Goal: Information Seeking & Learning: Check status

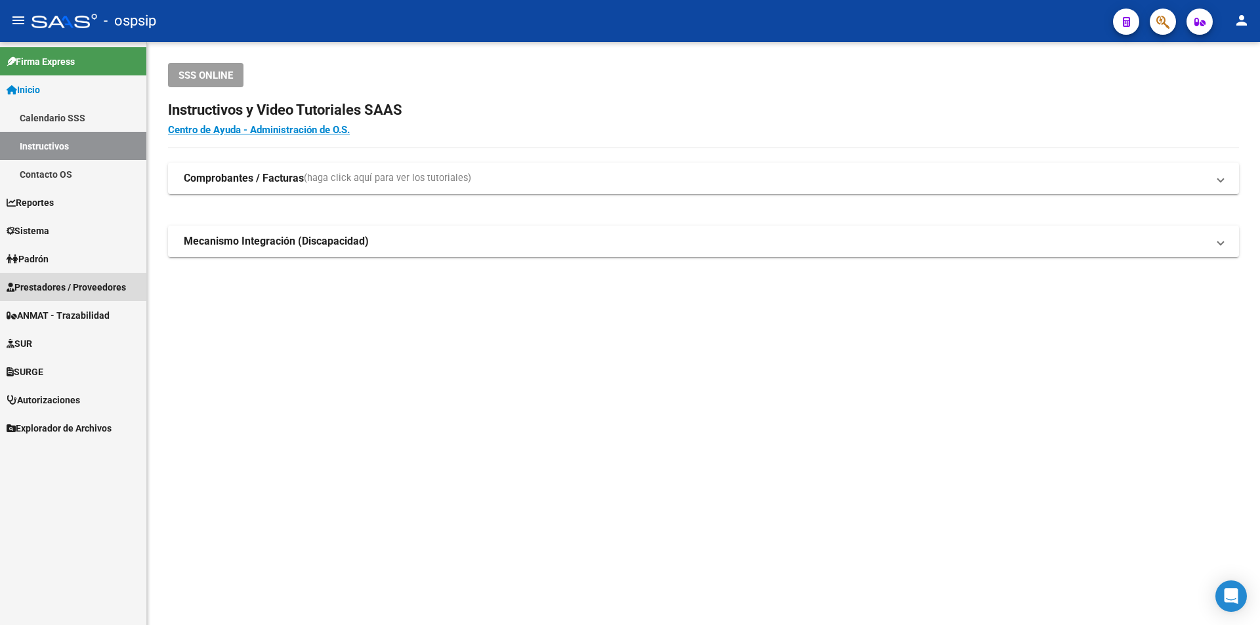
click at [69, 289] on span "Prestadores / Proveedores" at bounding box center [66, 287] width 119 height 14
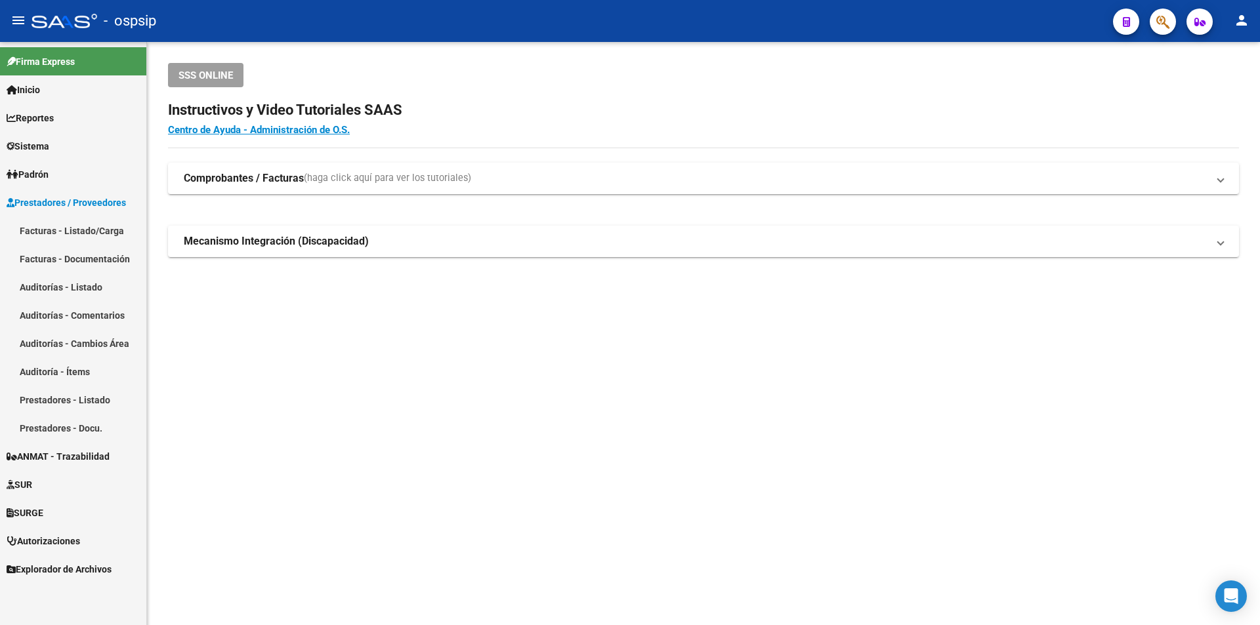
click at [74, 232] on link "Facturas - Listado/Carga" at bounding box center [73, 231] width 146 height 28
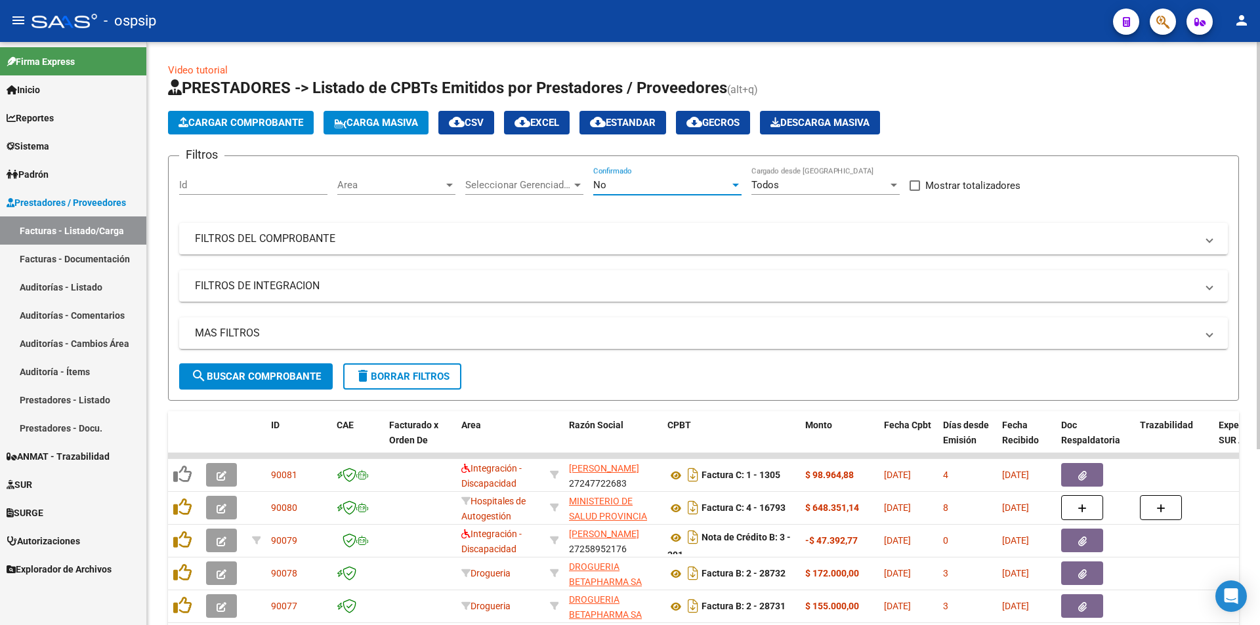
click at [629, 188] on div "No" at bounding box center [661, 185] width 136 height 12
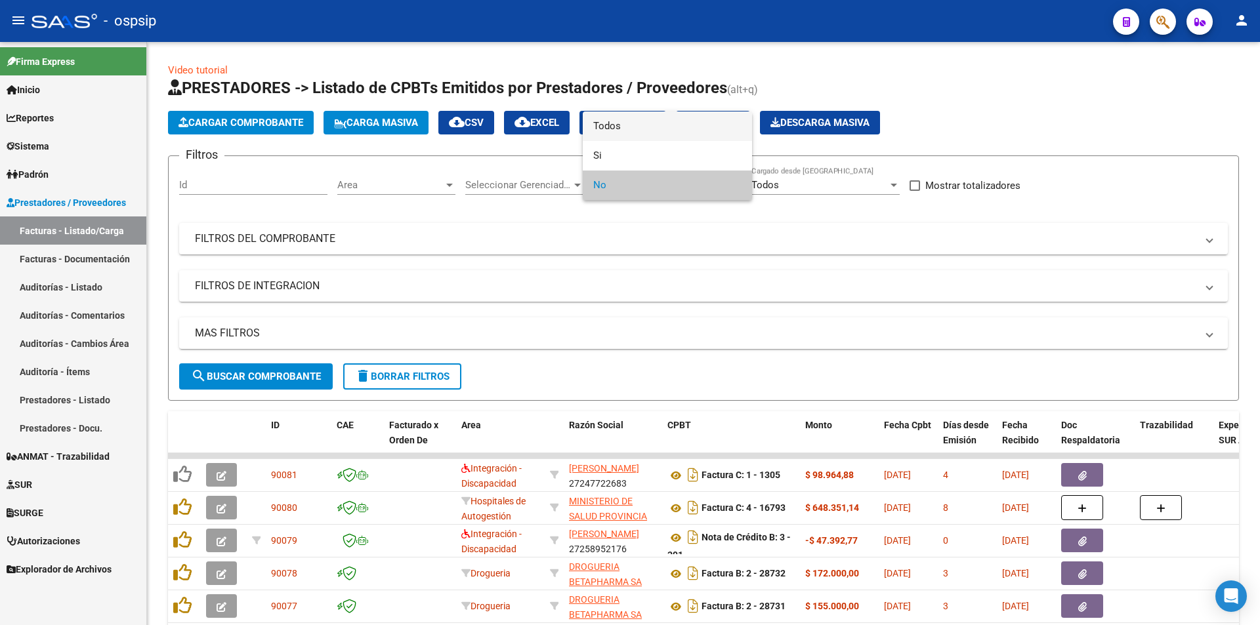
click at [616, 124] on span "Todos" at bounding box center [667, 127] width 148 height 30
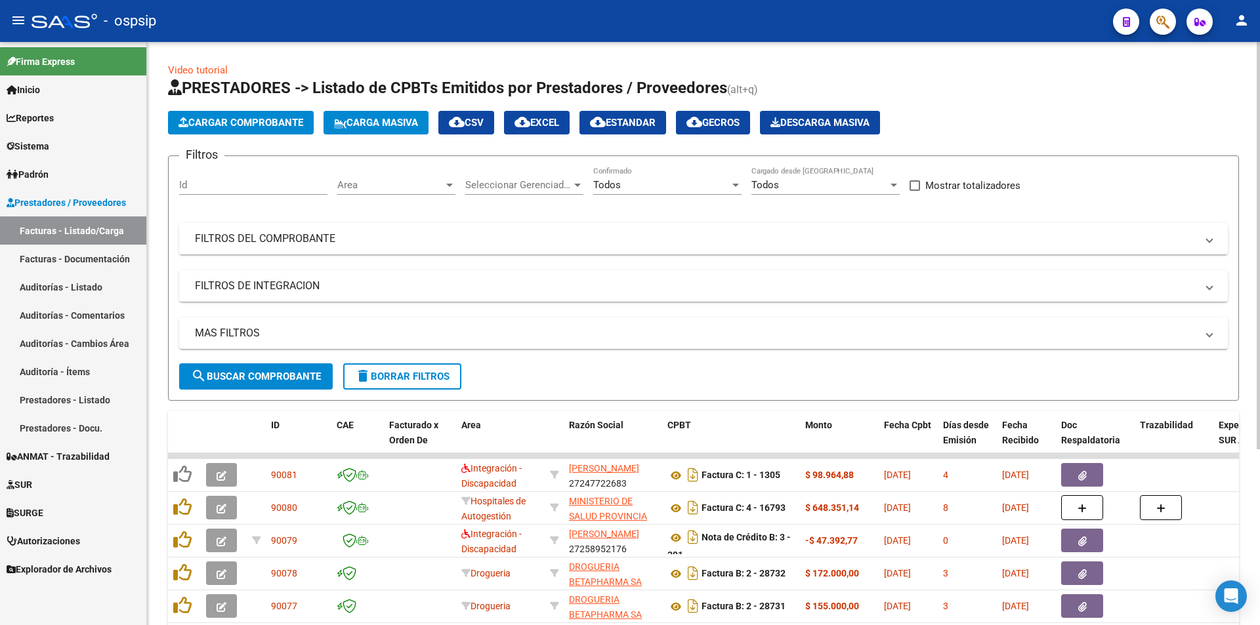
click at [238, 243] on mat-panel-title "FILTROS DEL COMPROBANTE" at bounding box center [695, 239] width 1001 height 14
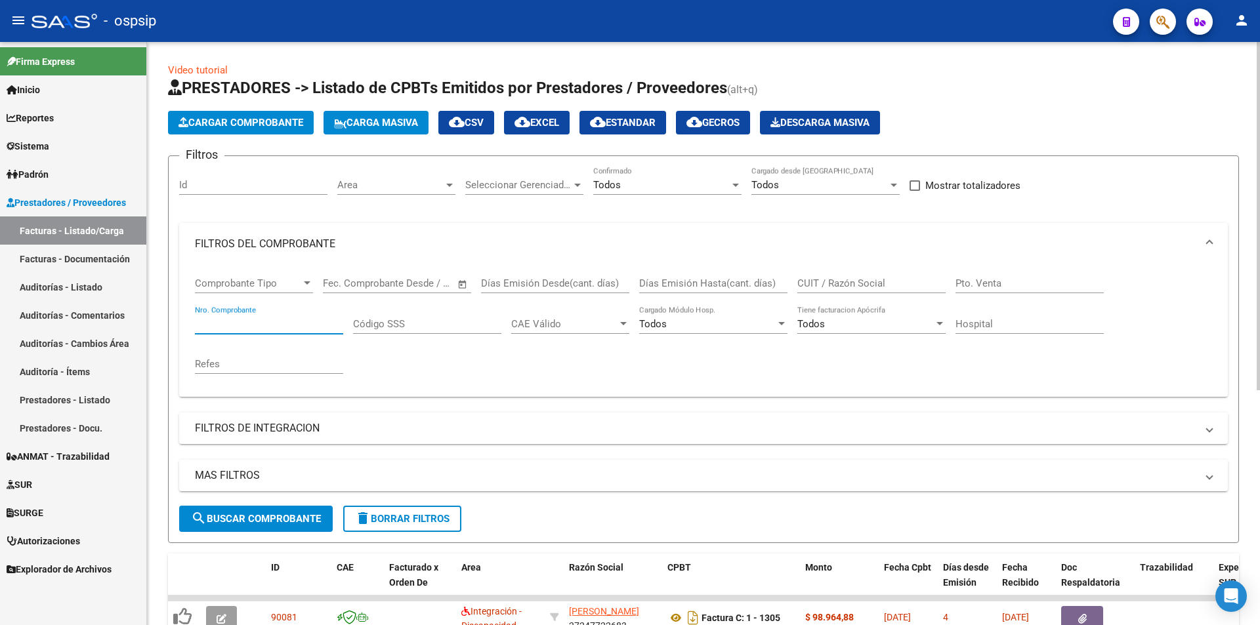
click at [241, 324] on input "Nro. Comprobante" at bounding box center [269, 324] width 148 height 12
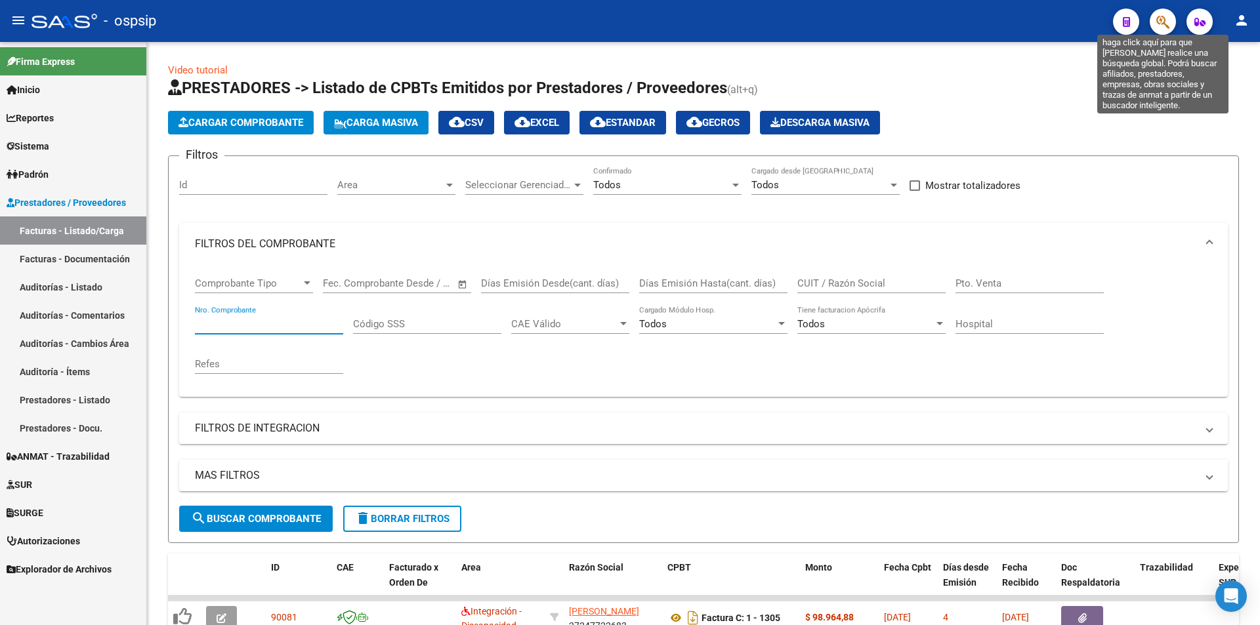
click at [1163, 17] on icon "button" at bounding box center [1162, 21] width 13 height 15
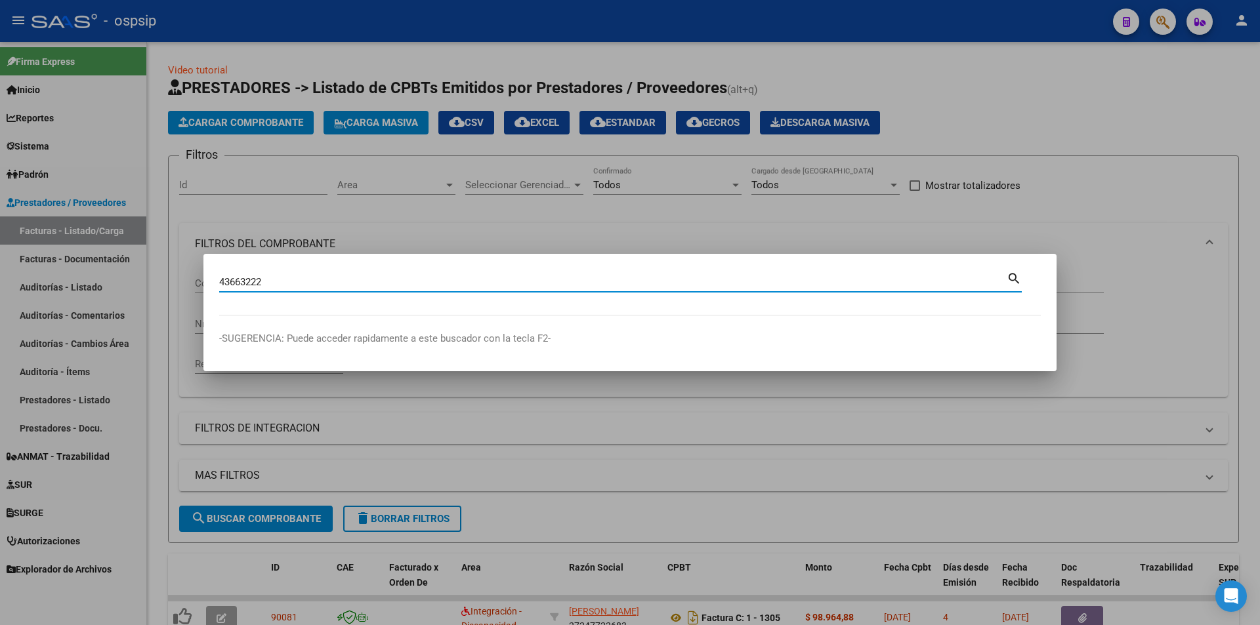
type input "43663222"
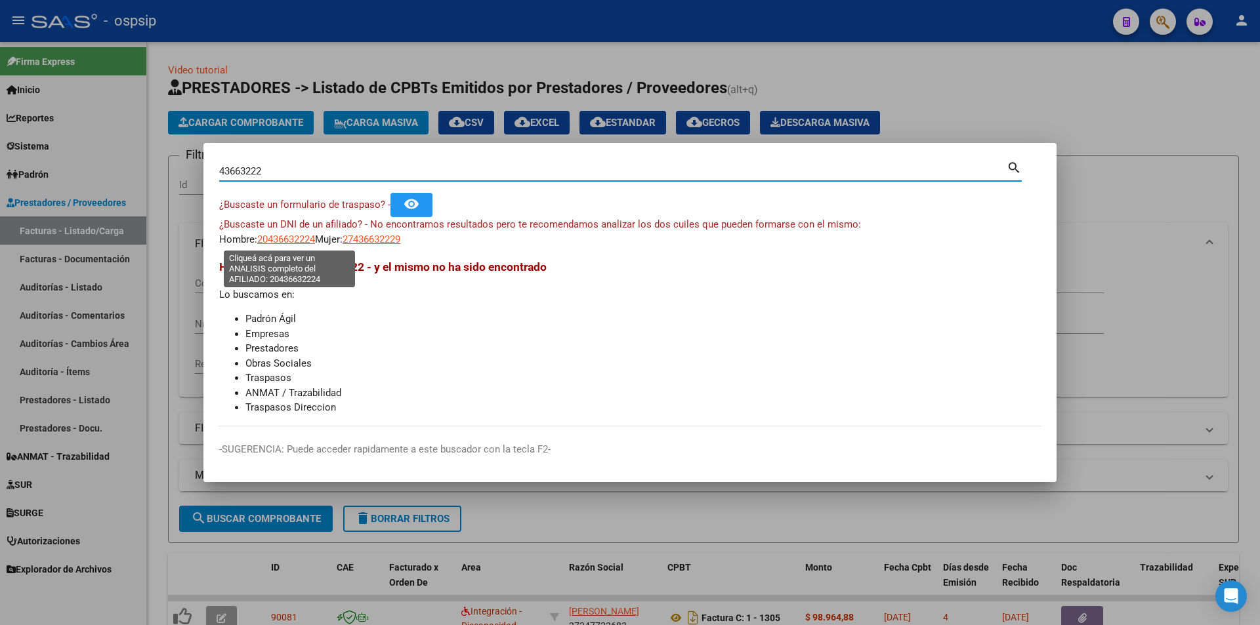
click at [271, 236] on span "20436632224" at bounding box center [286, 240] width 58 height 12
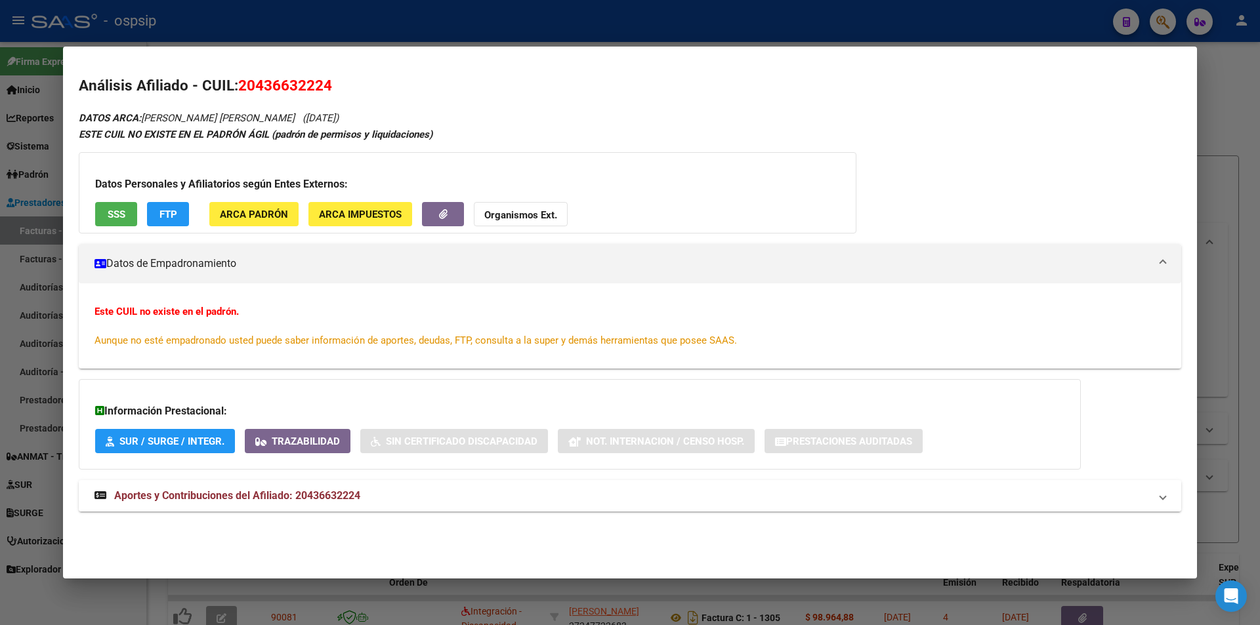
click at [324, 497] on span "Aportes y Contribuciones del Afiliado: 20436632224" at bounding box center [237, 496] width 246 height 12
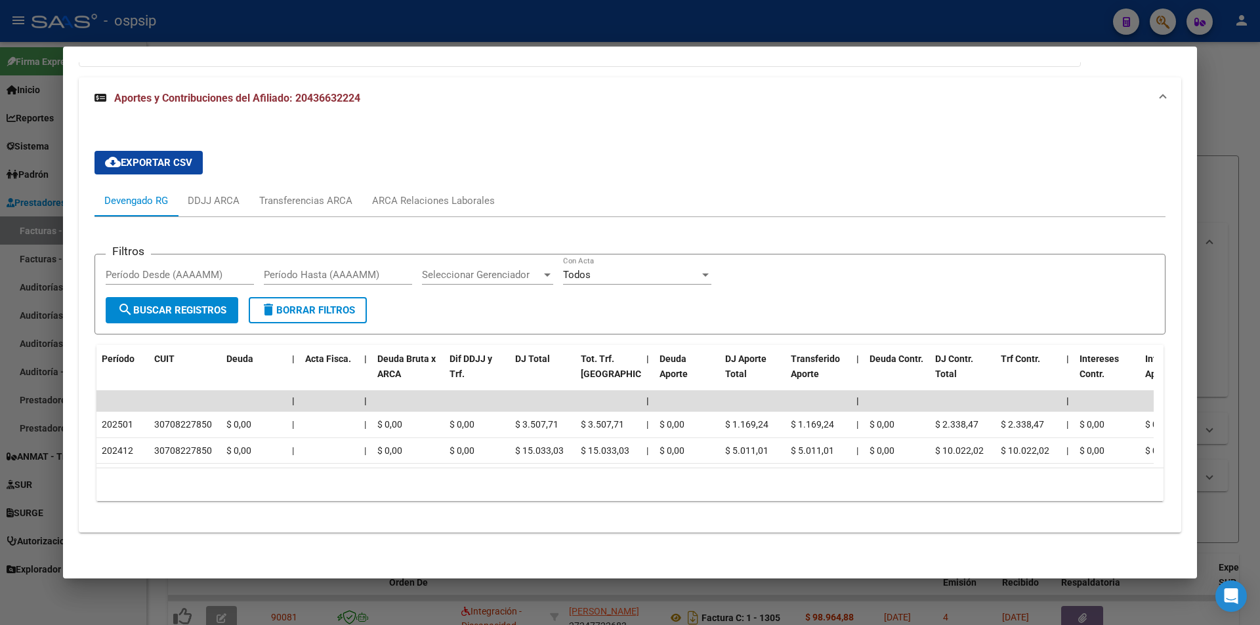
scroll to position [413, 0]
click at [426, 185] on div "ARCA Relaciones Laborales" at bounding box center [433, 200] width 142 height 31
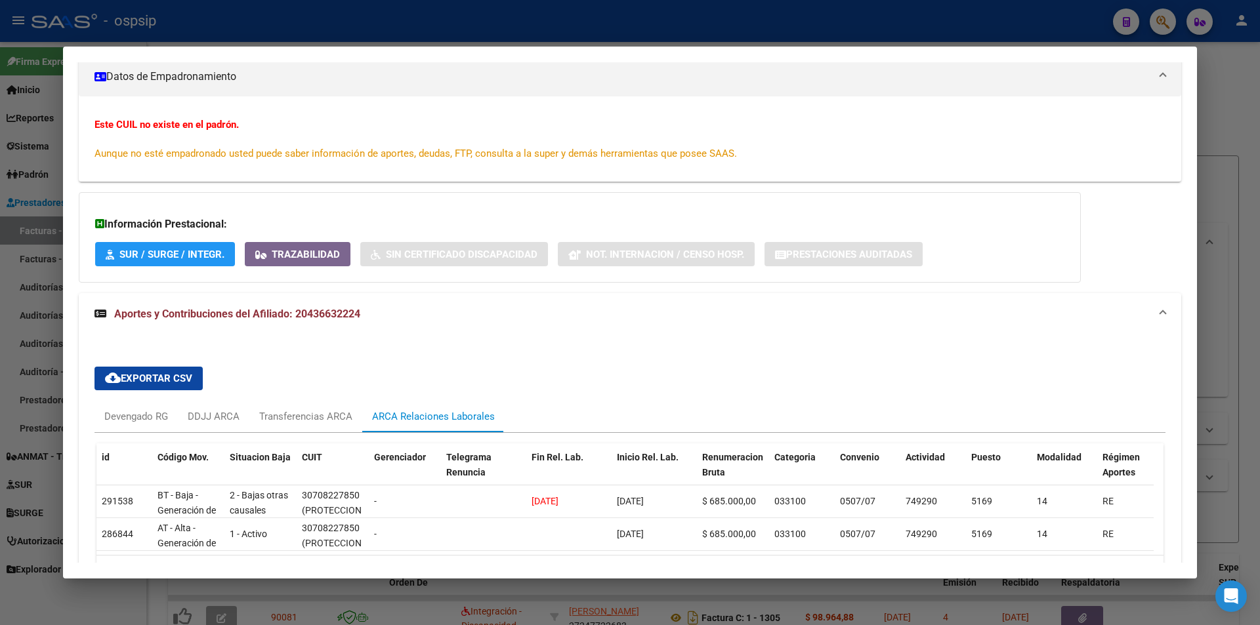
scroll to position [284, 0]
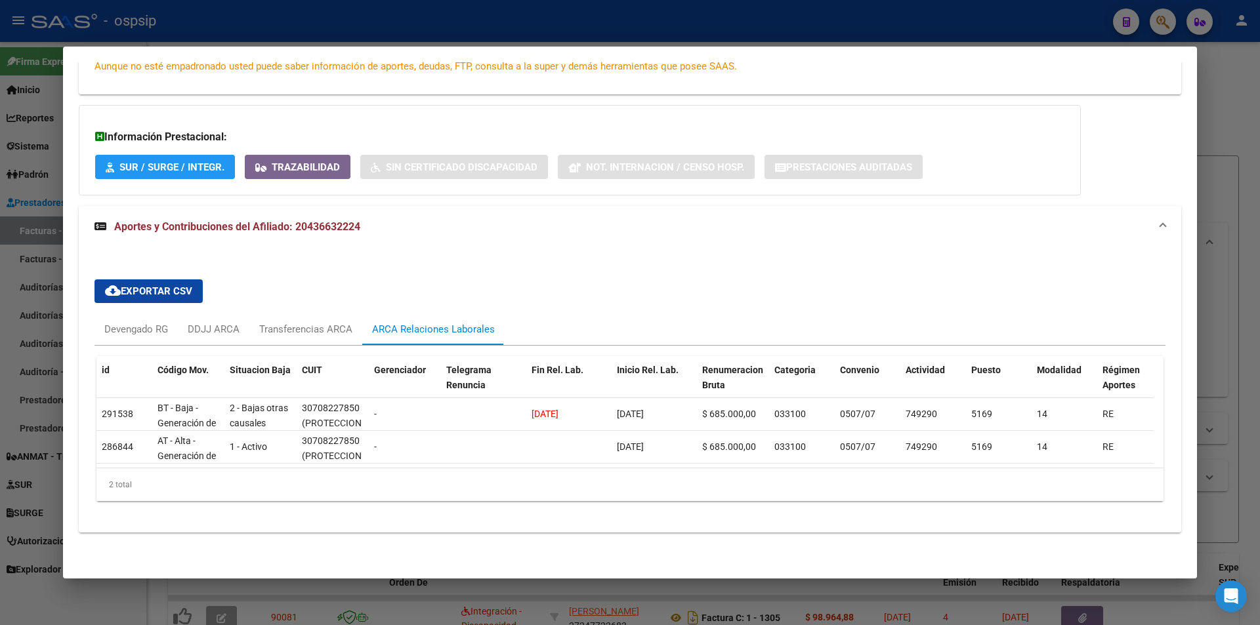
click at [392, 18] on div at bounding box center [630, 312] width 1260 height 625
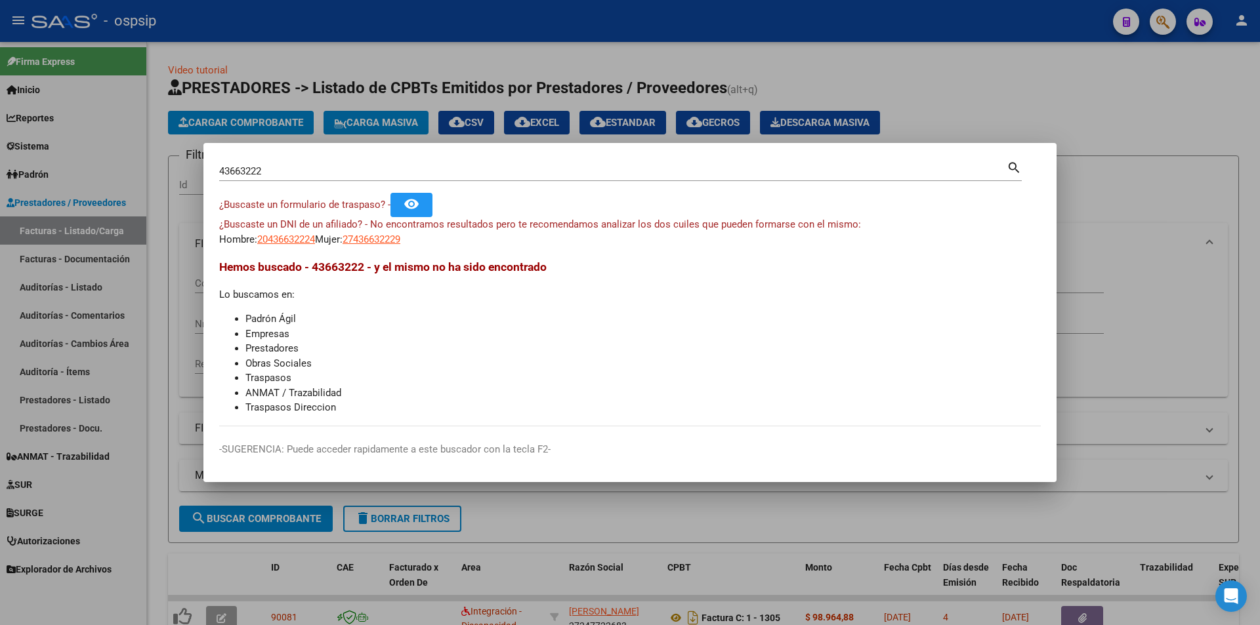
click at [392, 18] on div at bounding box center [630, 312] width 1260 height 625
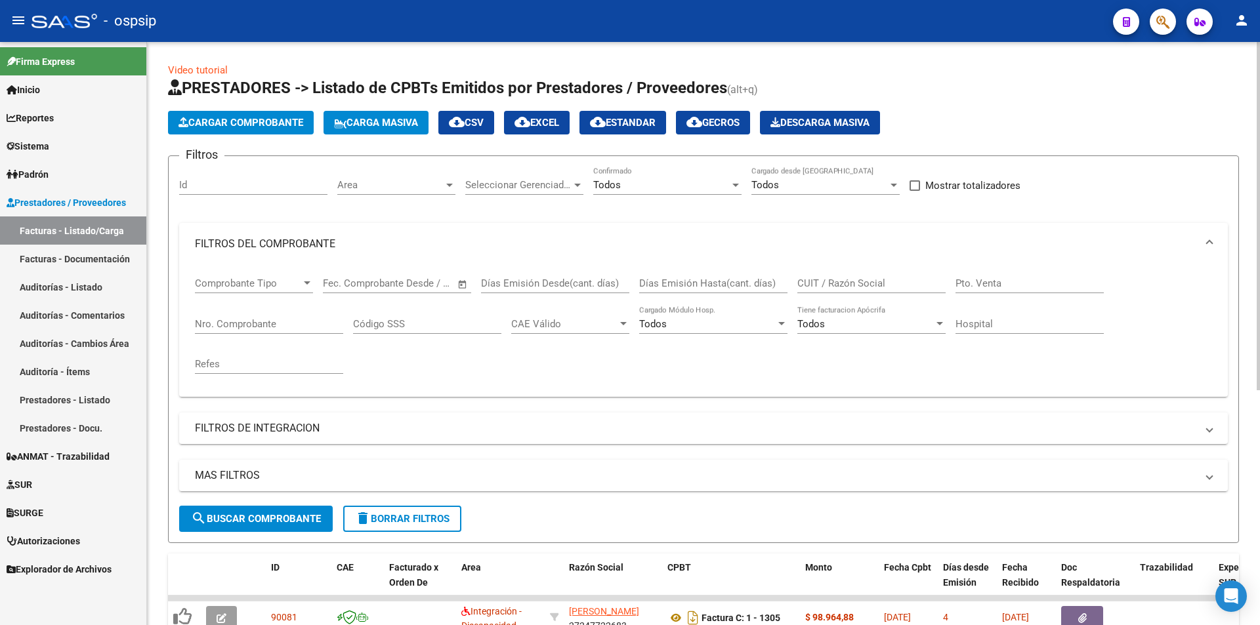
click at [648, 172] on div "Todos Confirmado" at bounding box center [667, 181] width 148 height 28
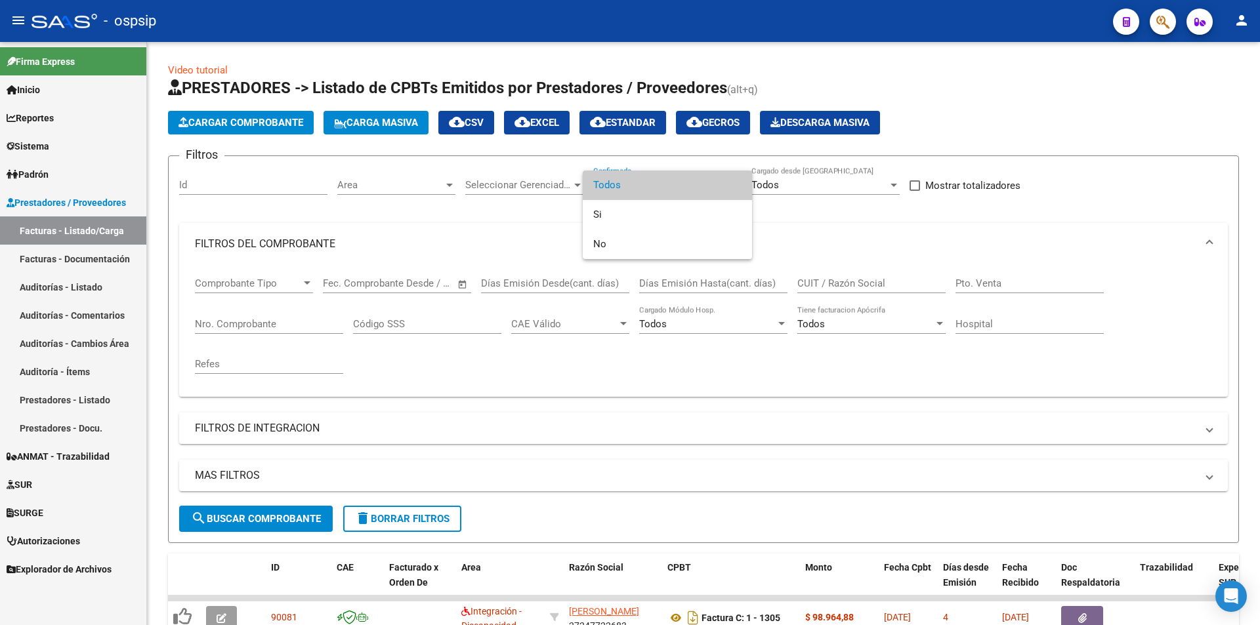
click at [215, 318] on div at bounding box center [630, 312] width 1260 height 625
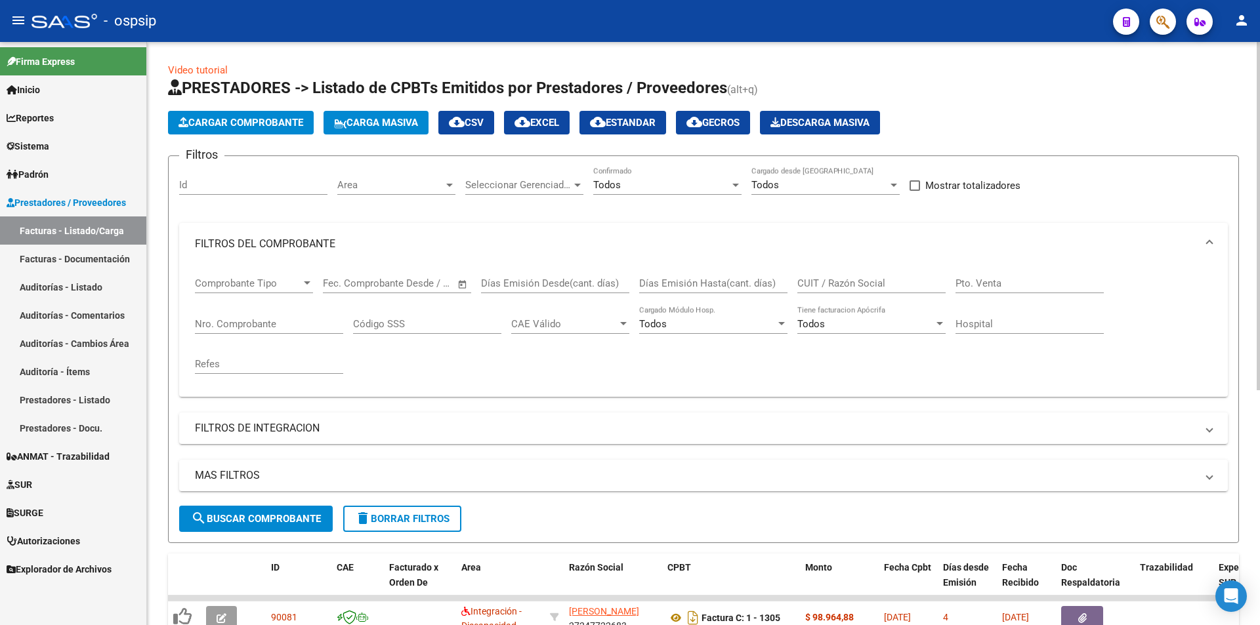
click at [221, 331] on div "Nro. Comprobante" at bounding box center [269, 320] width 148 height 28
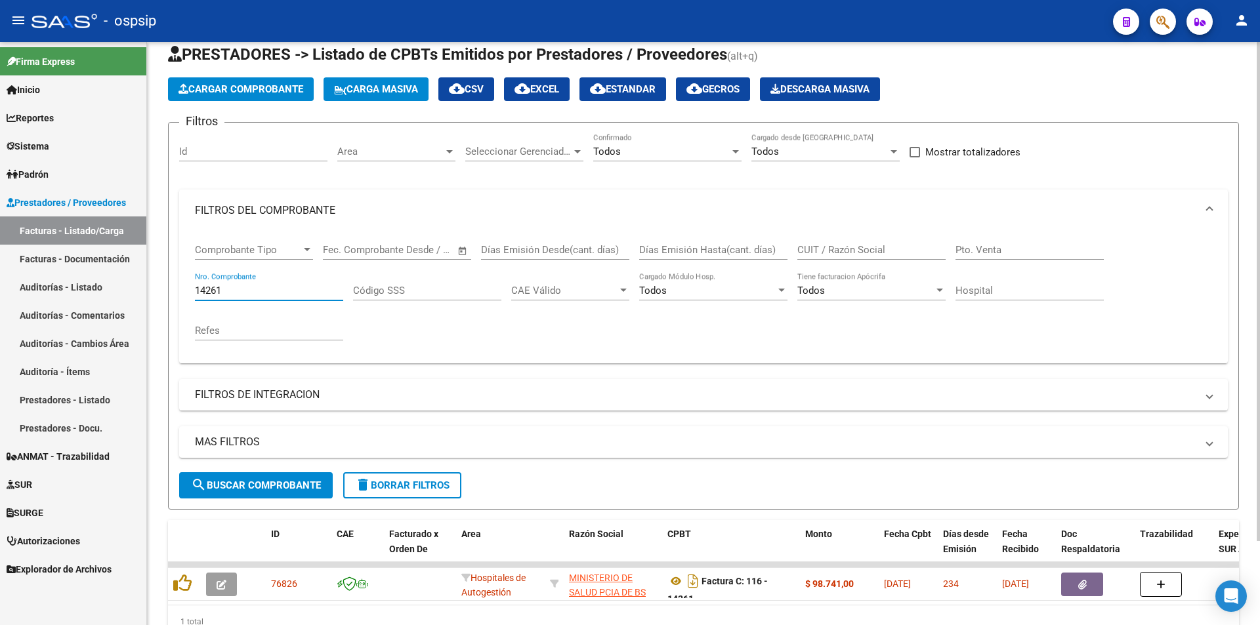
scroll to position [66, 0]
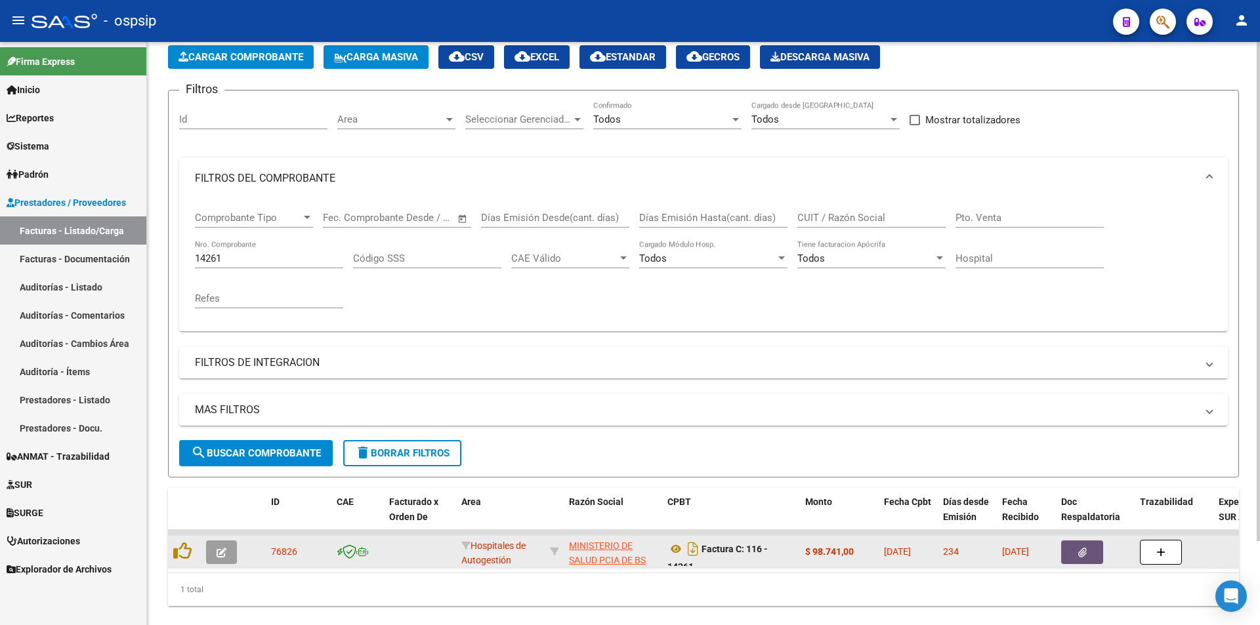
click at [1084, 553] on icon "button" at bounding box center [1082, 553] width 9 height 10
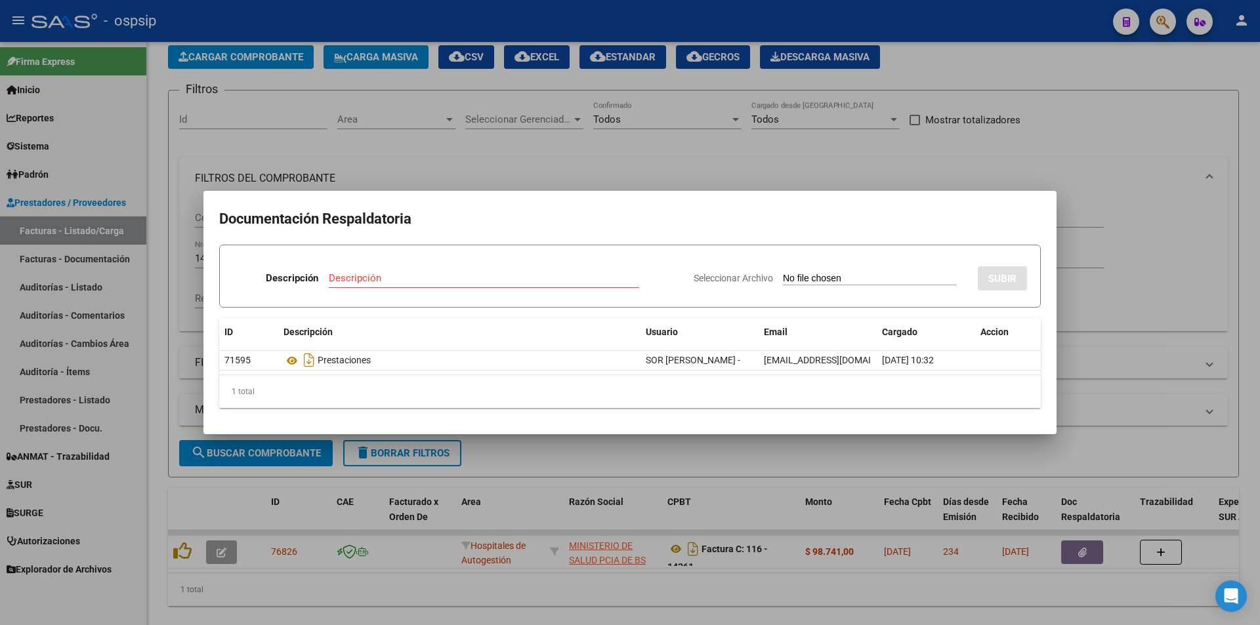
click at [1094, 165] on div at bounding box center [630, 312] width 1260 height 625
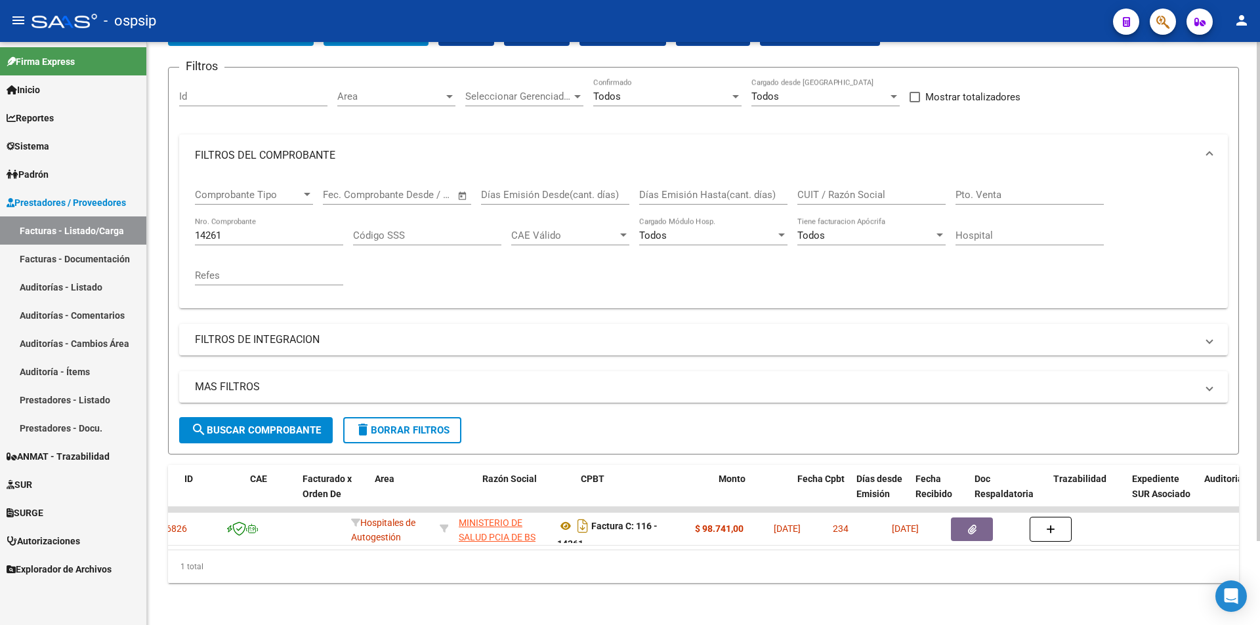
scroll to position [0, 0]
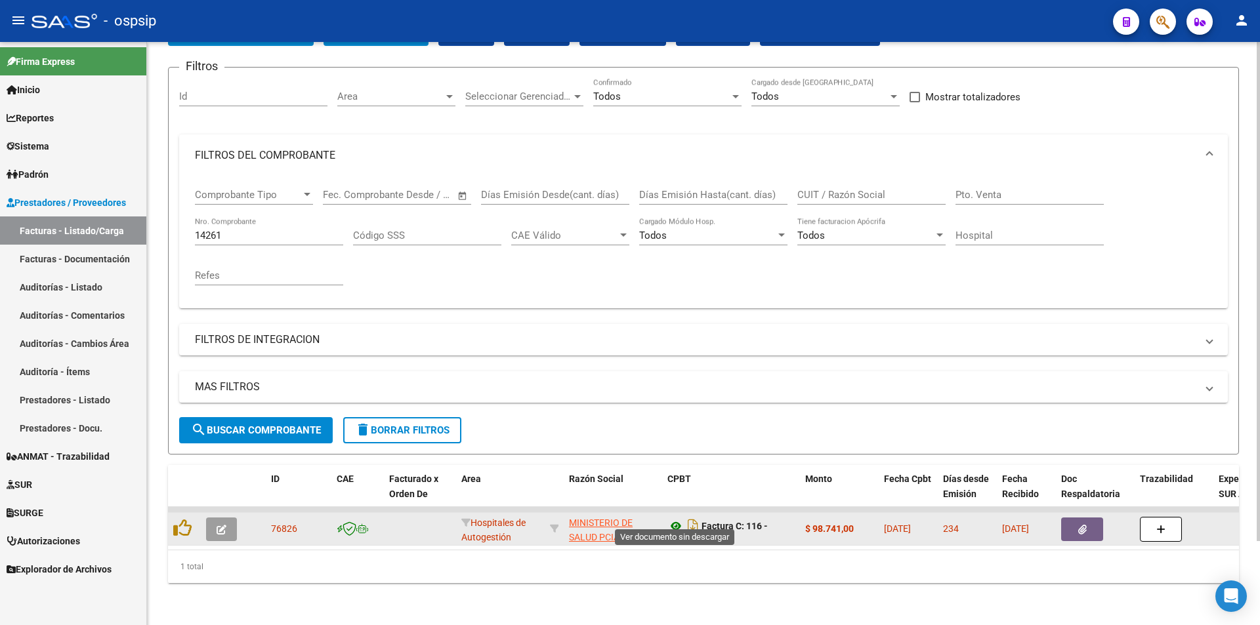
click at [673, 520] on icon at bounding box center [675, 526] width 17 height 16
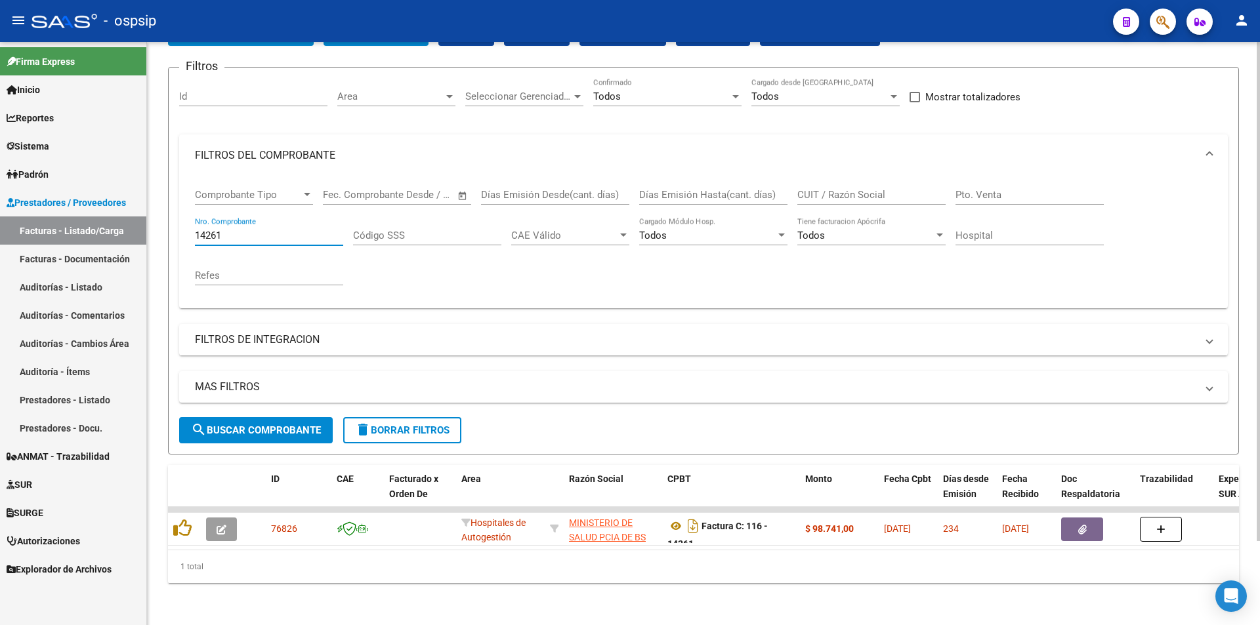
click at [300, 230] on input "14261" at bounding box center [269, 236] width 148 height 12
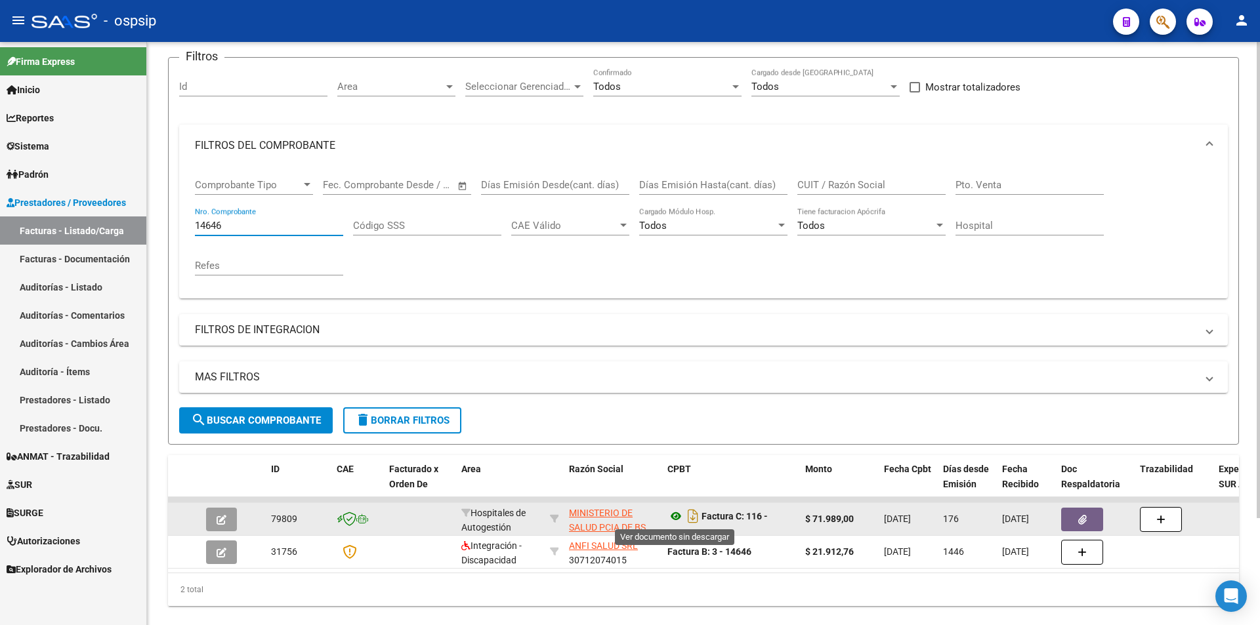
type input "14646"
click at [674, 513] on icon at bounding box center [675, 517] width 17 height 16
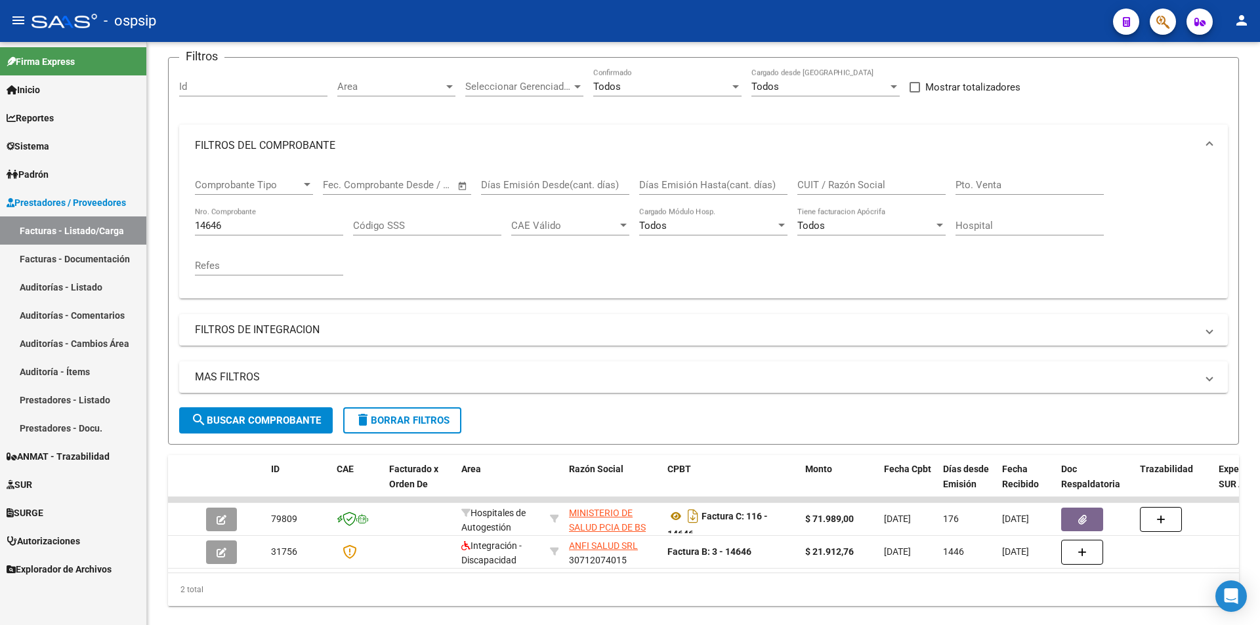
click at [1153, 27] on button "button" at bounding box center [1163, 22] width 26 height 26
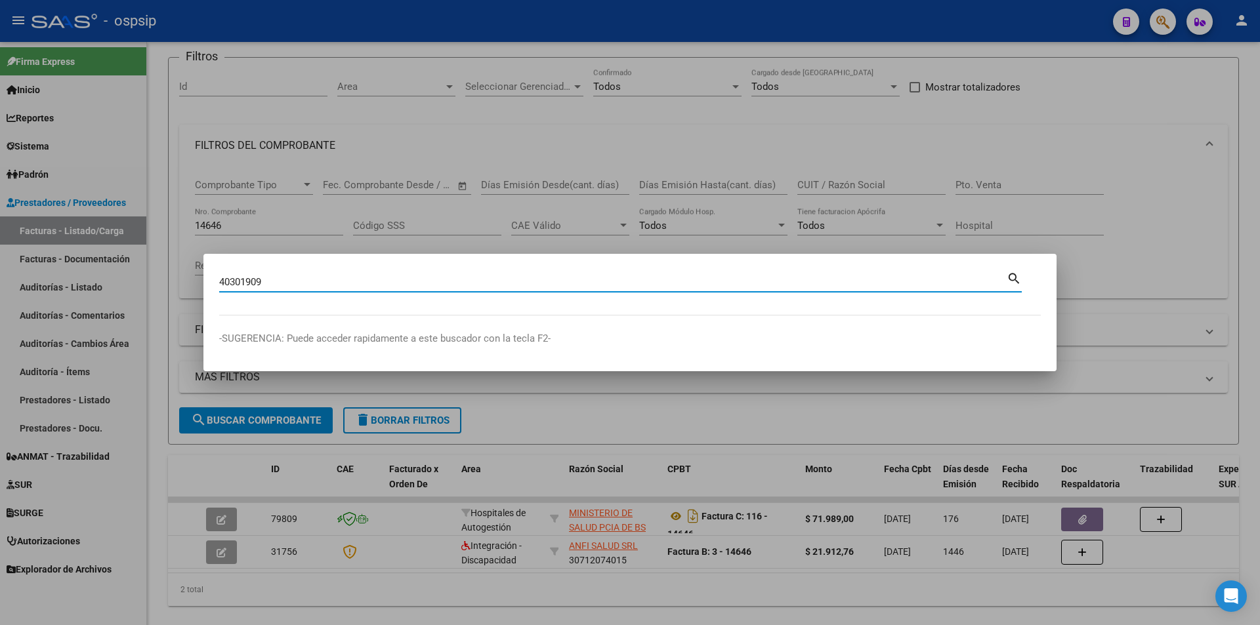
type input "40301909"
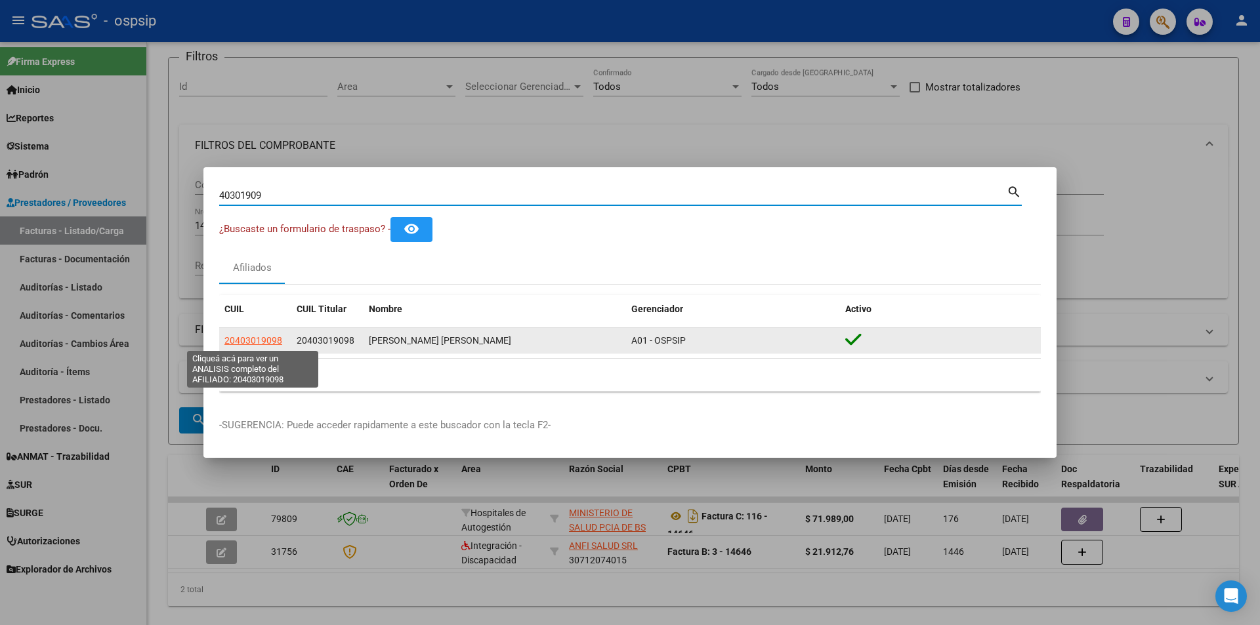
click at [237, 342] on span "20403019098" at bounding box center [253, 340] width 58 height 10
type textarea "20403019098"
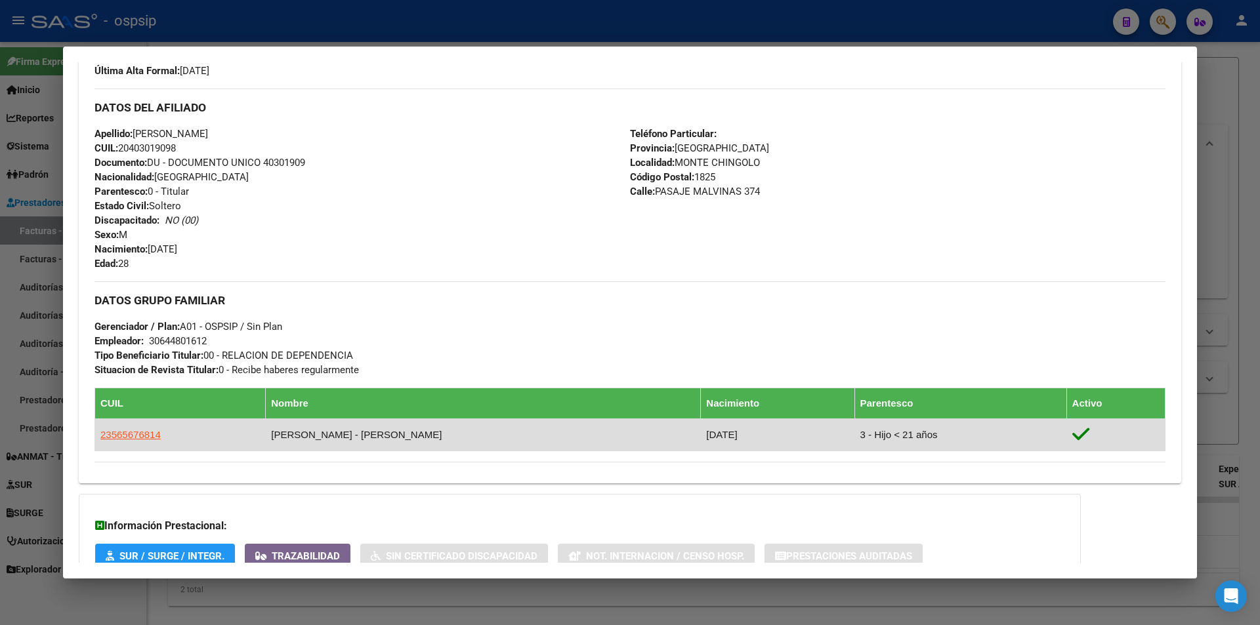
scroll to position [463, 0]
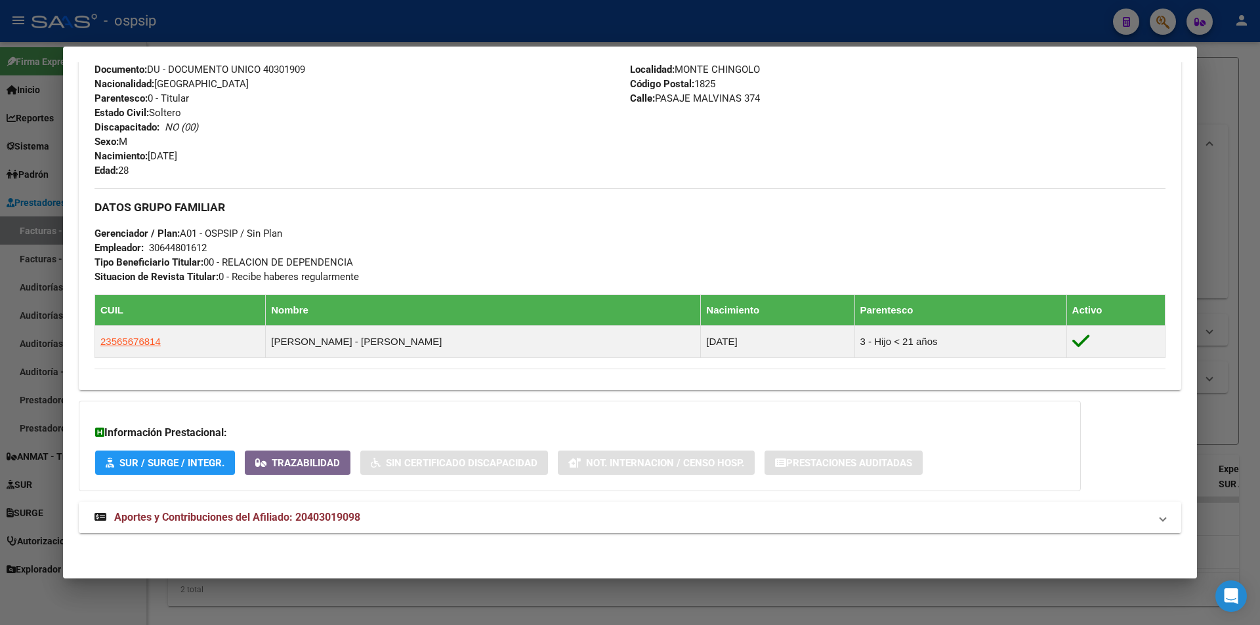
click at [331, 520] on span "Aportes y Contribuciones del Afiliado: 20403019098" at bounding box center [237, 517] width 246 height 12
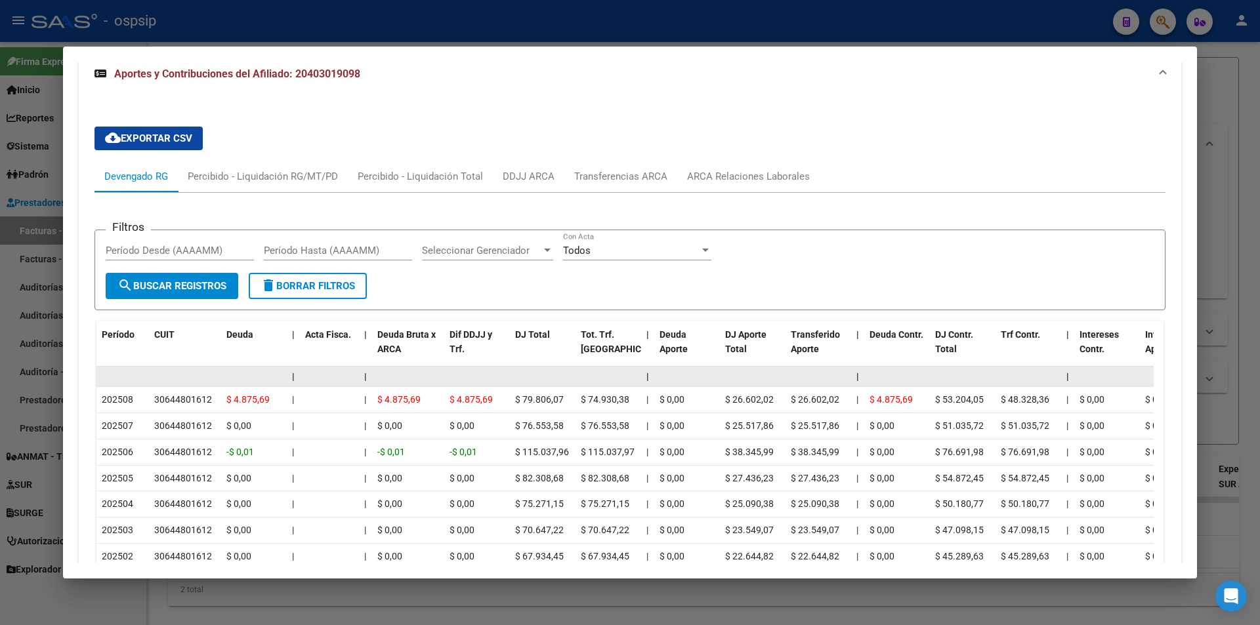
scroll to position [784, 0]
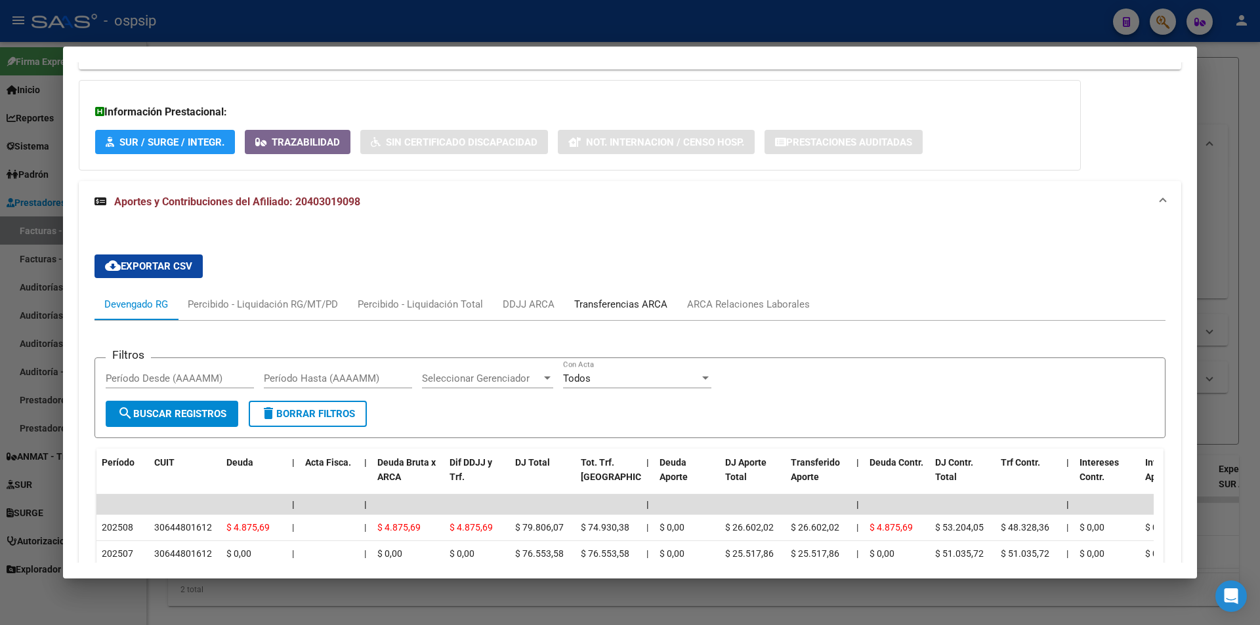
click at [612, 309] on div "Transferencias ARCA" at bounding box center [620, 304] width 93 height 14
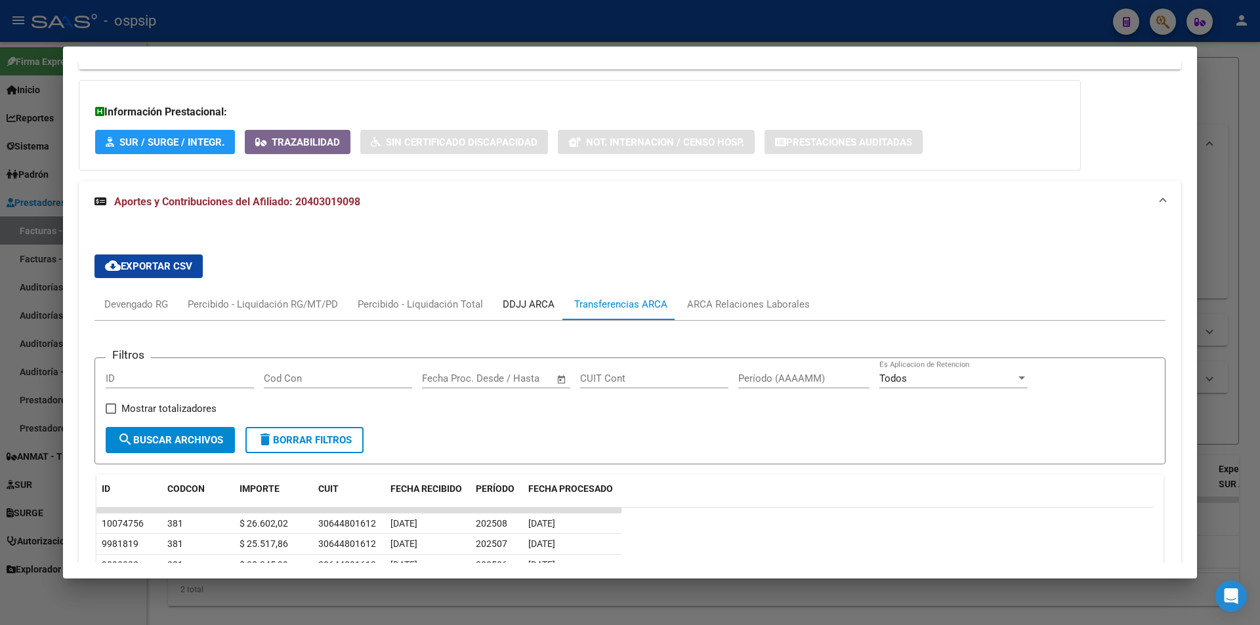
click at [520, 295] on div "DDJJ ARCA" at bounding box center [529, 304] width 72 height 31
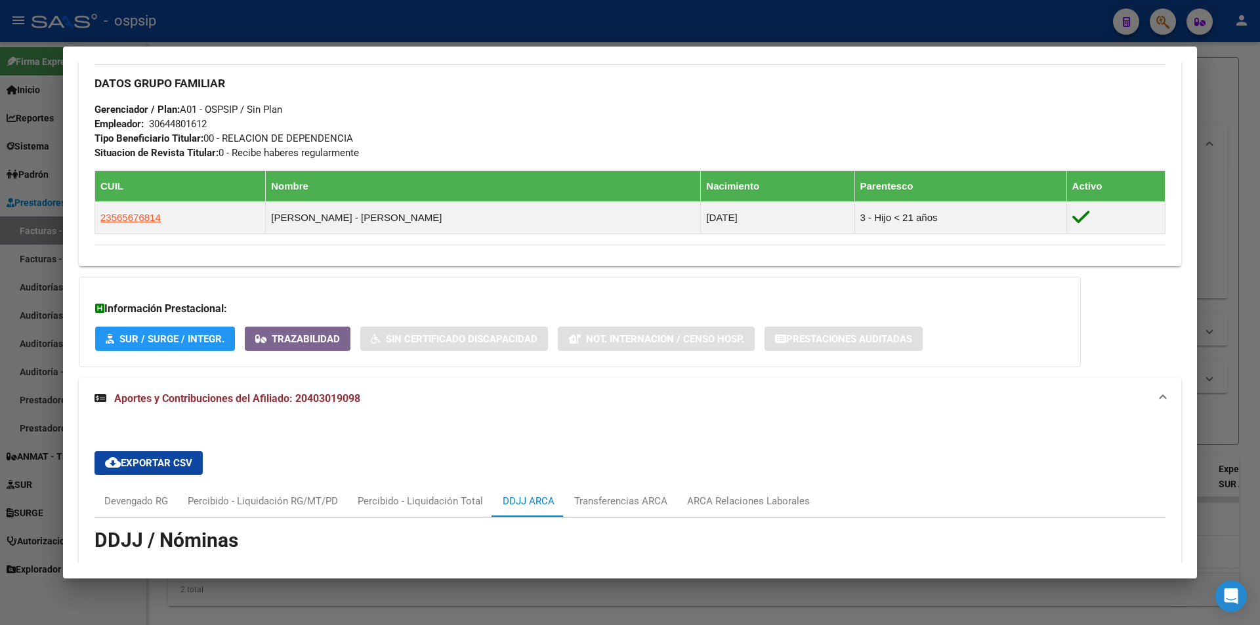
scroll to position [456, 0]
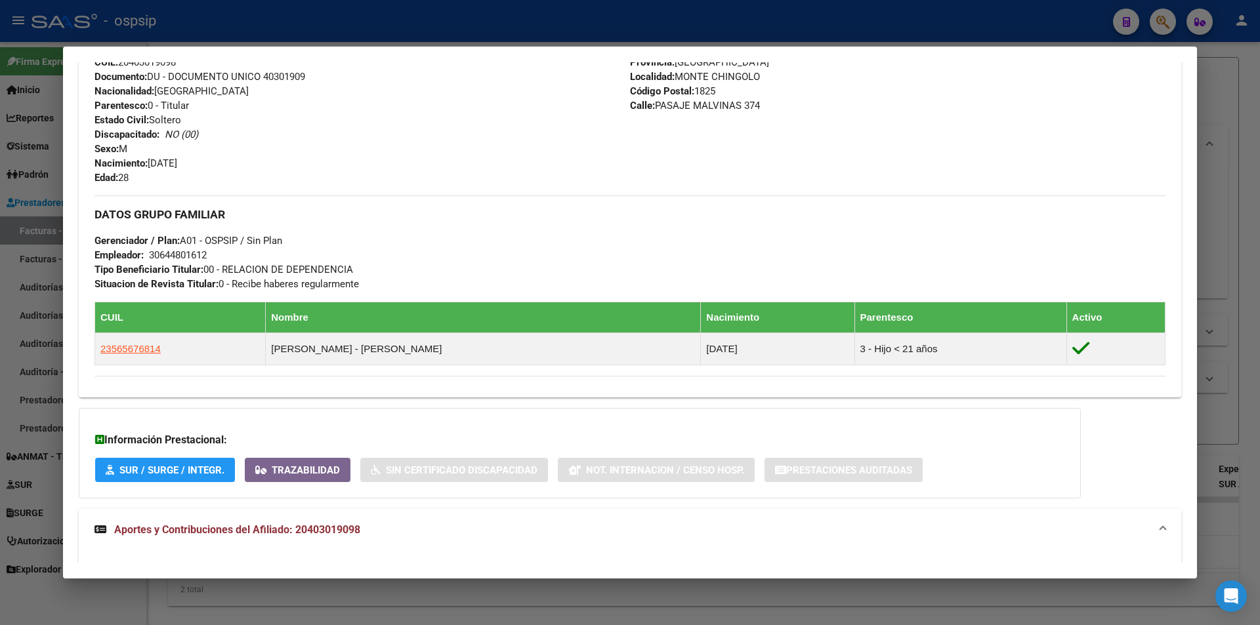
click at [387, 21] on div at bounding box center [630, 312] width 1260 height 625
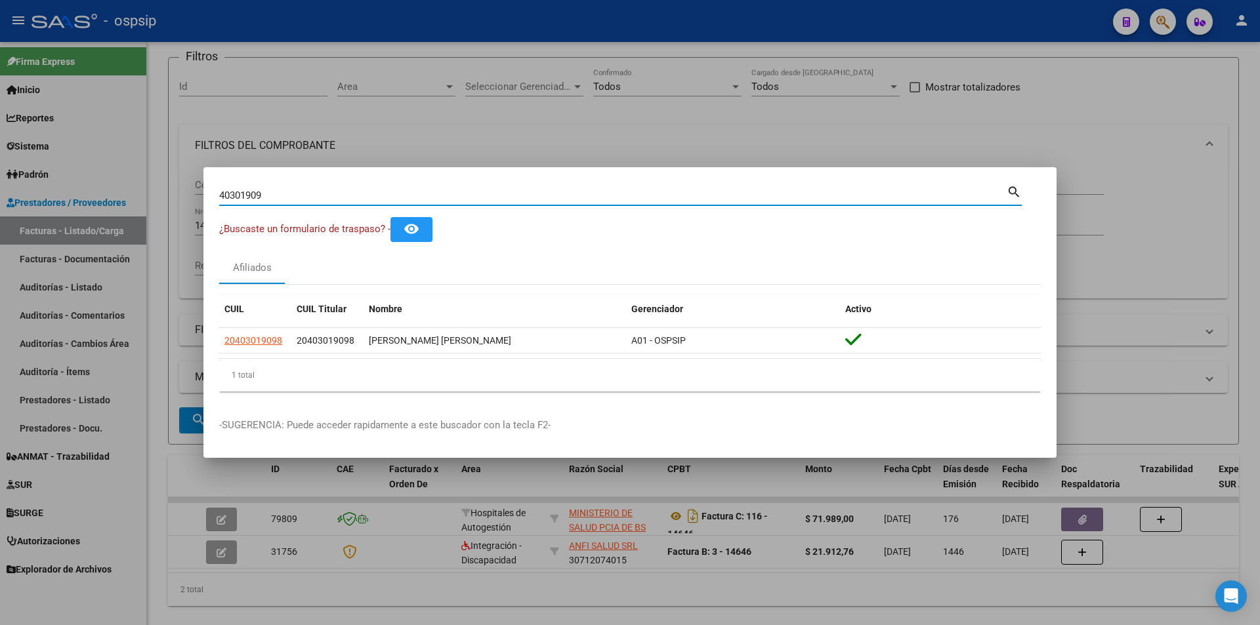
drag, startPoint x: 306, startPoint y: 198, endPoint x: 7, endPoint y: 173, distance: 301.0
click at [7, 173] on div "40301909 Buscar (apellido, dni, cuil, nro traspaso, cuit, obra social) search ¿…" at bounding box center [630, 312] width 1260 height 625
type input "18167381"
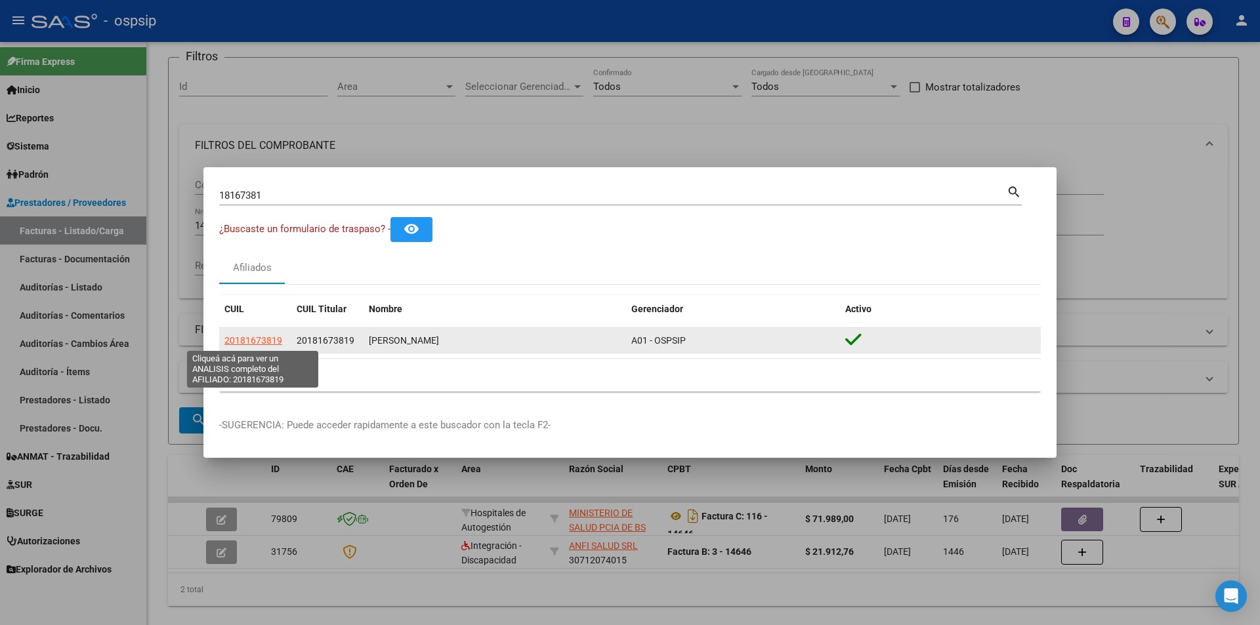
click at [266, 342] on span "20181673819" at bounding box center [253, 340] width 58 height 10
type textarea "20181673819"
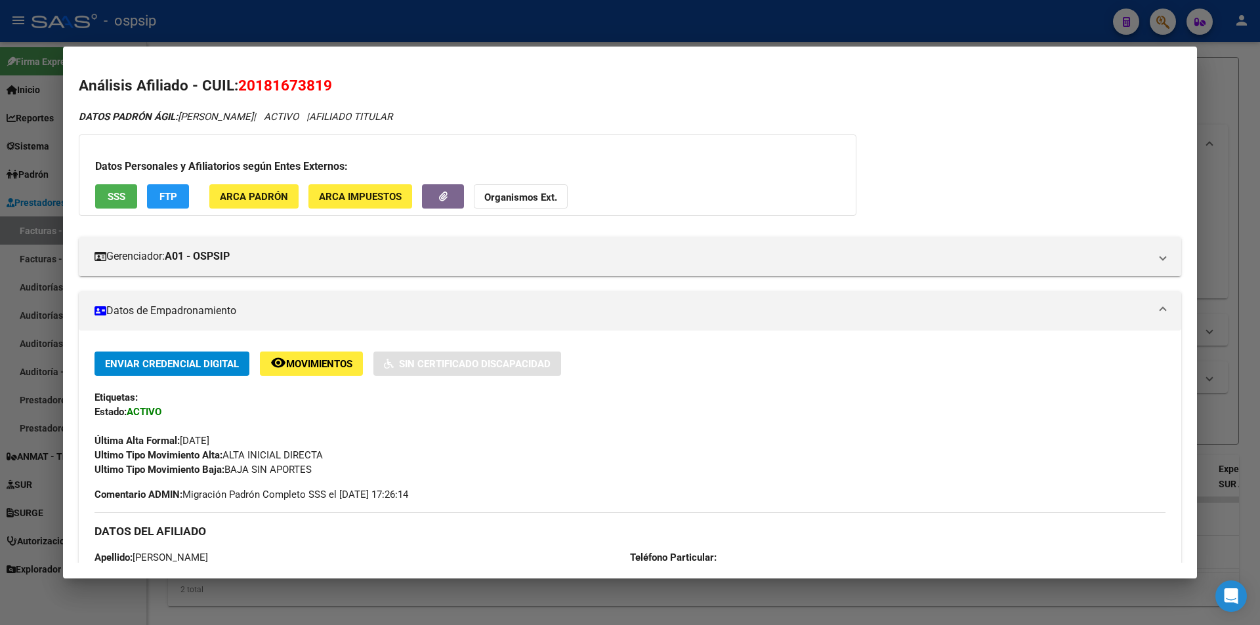
click at [113, 193] on span "SSS" at bounding box center [117, 197] width 18 height 12
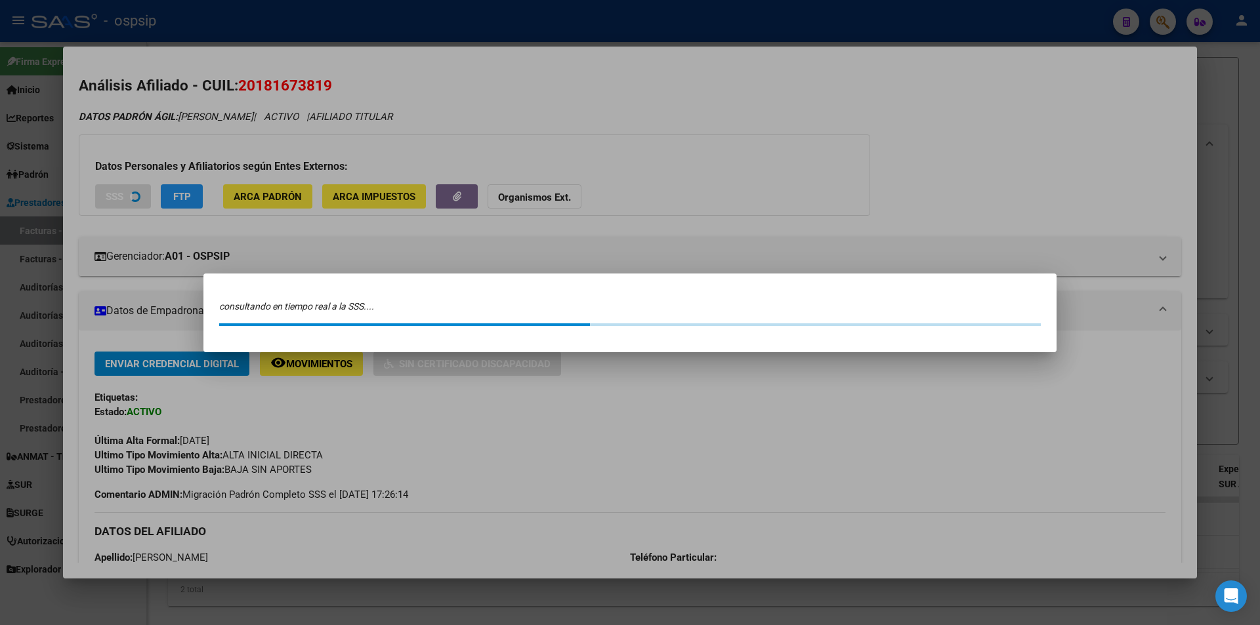
click at [551, 474] on div at bounding box center [630, 312] width 1260 height 625
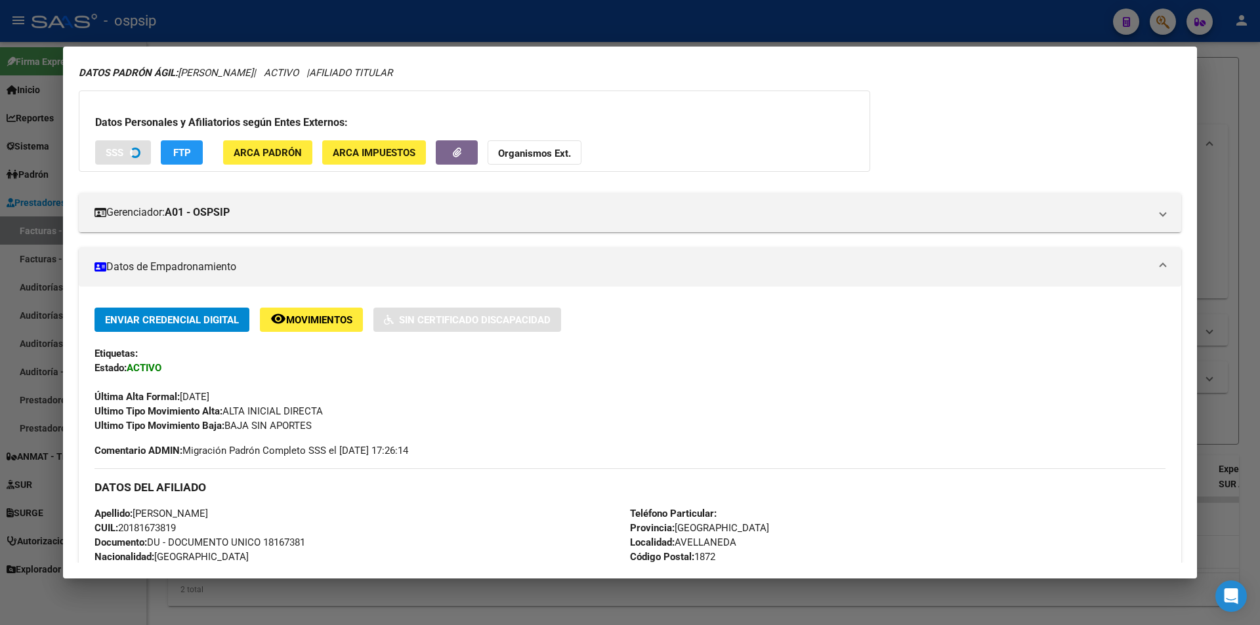
scroll to position [66, 0]
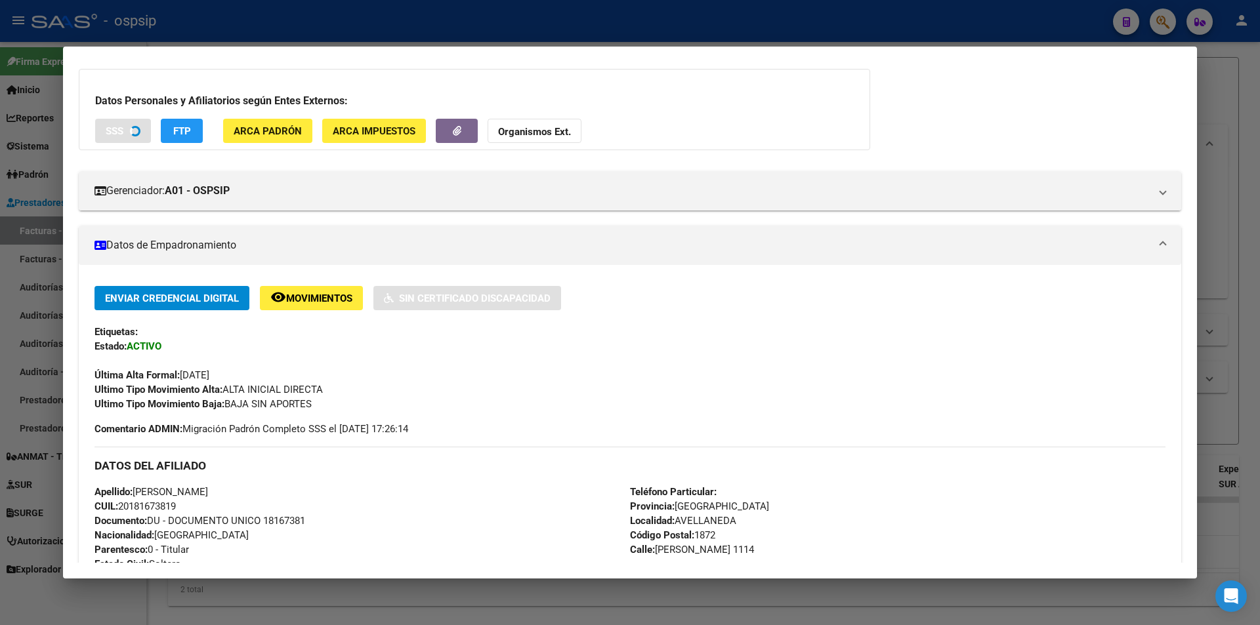
drag, startPoint x: 97, startPoint y: 379, endPoint x: 243, endPoint y: 378, distance: 146.3
click at [243, 378] on div "Última Alta Formal: [DATE]" at bounding box center [629, 368] width 1071 height 29
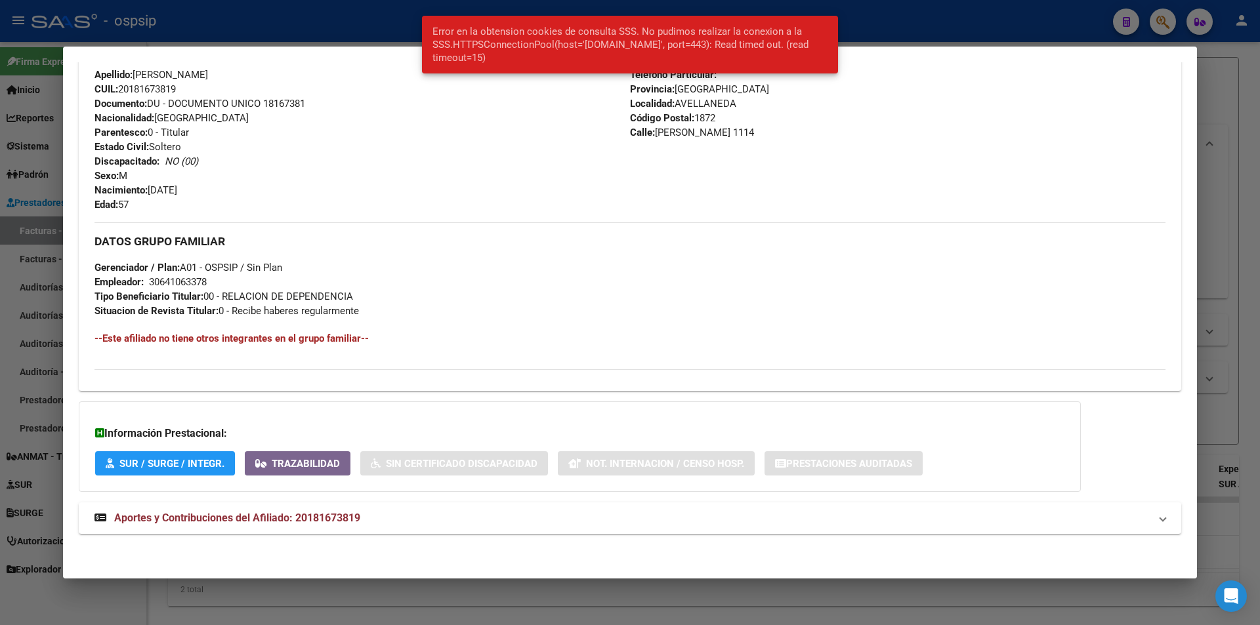
scroll to position [484, 0]
click at [358, 516] on span "Aportes y Contribuciones del Afiliado: 20181673819" at bounding box center [237, 517] width 246 height 12
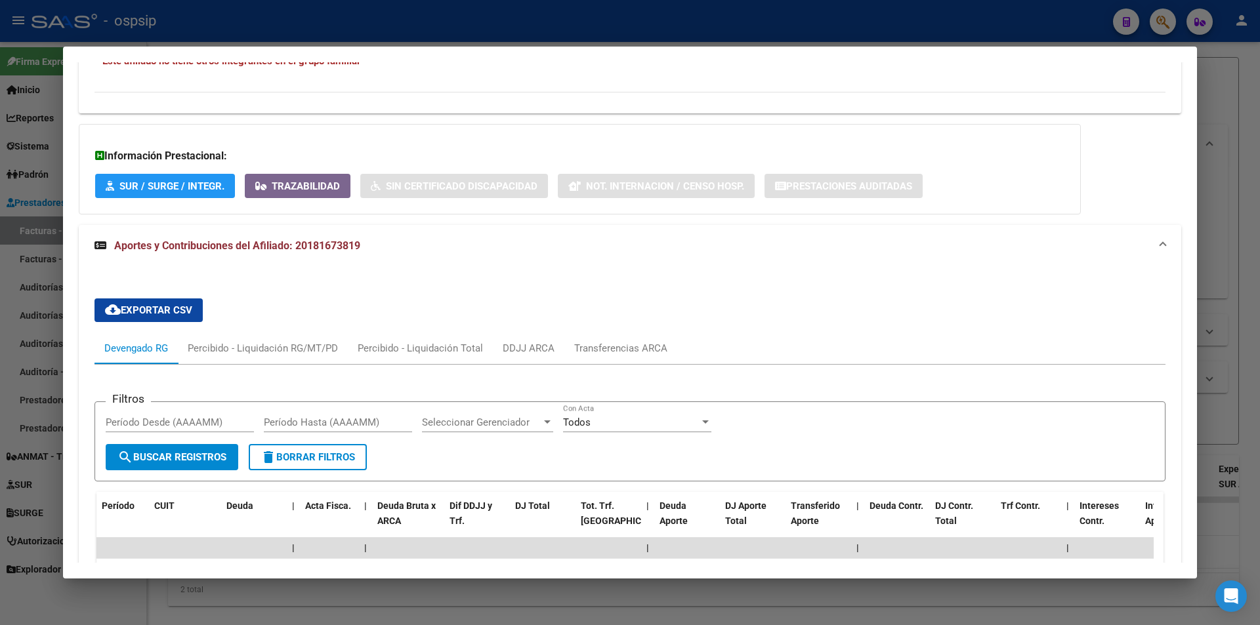
scroll to position [747, 0]
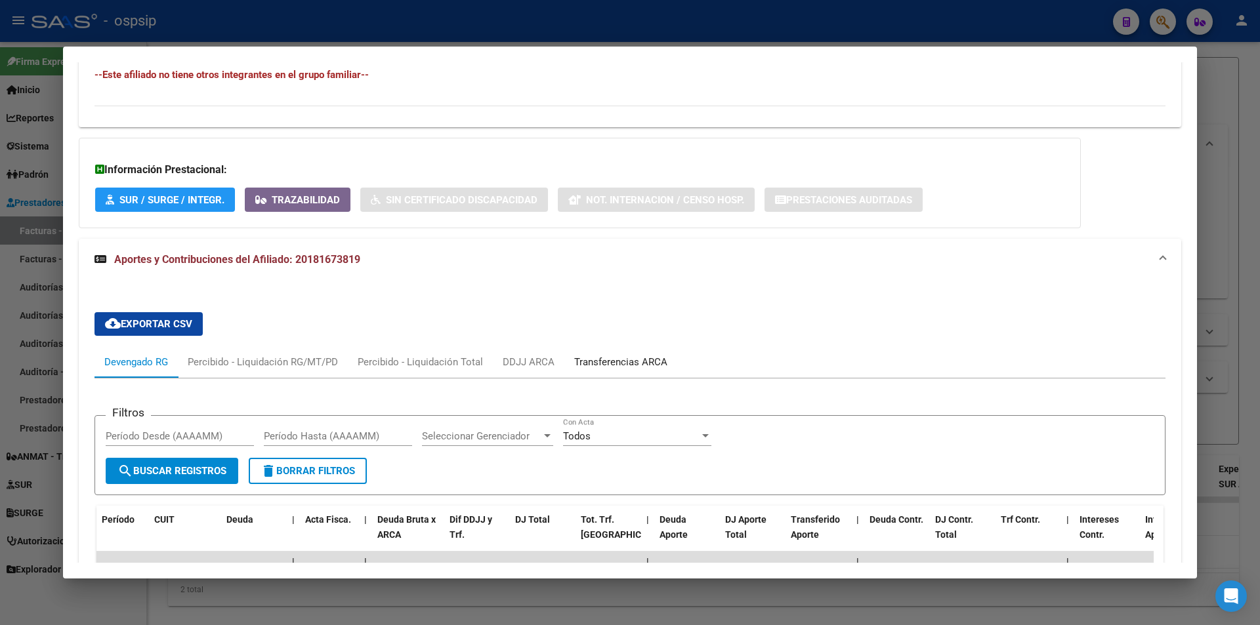
click at [587, 366] on div "Transferencias ARCA" at bounding box center [620, 362] width 93 height 14
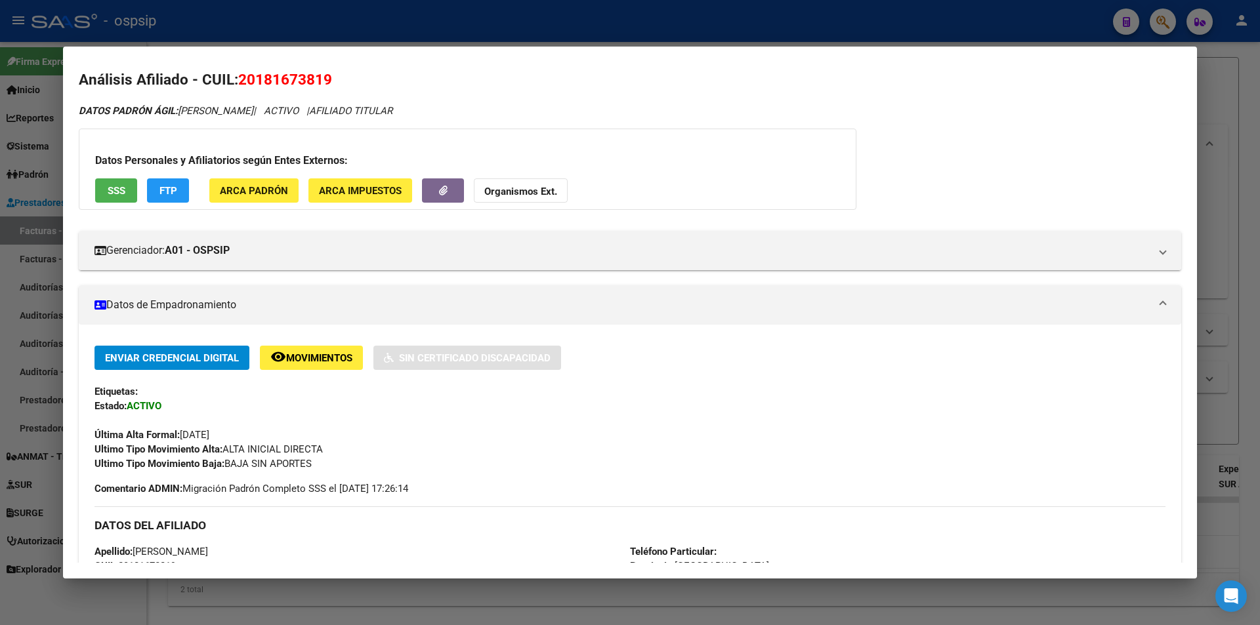
scroll to position [0, 0]
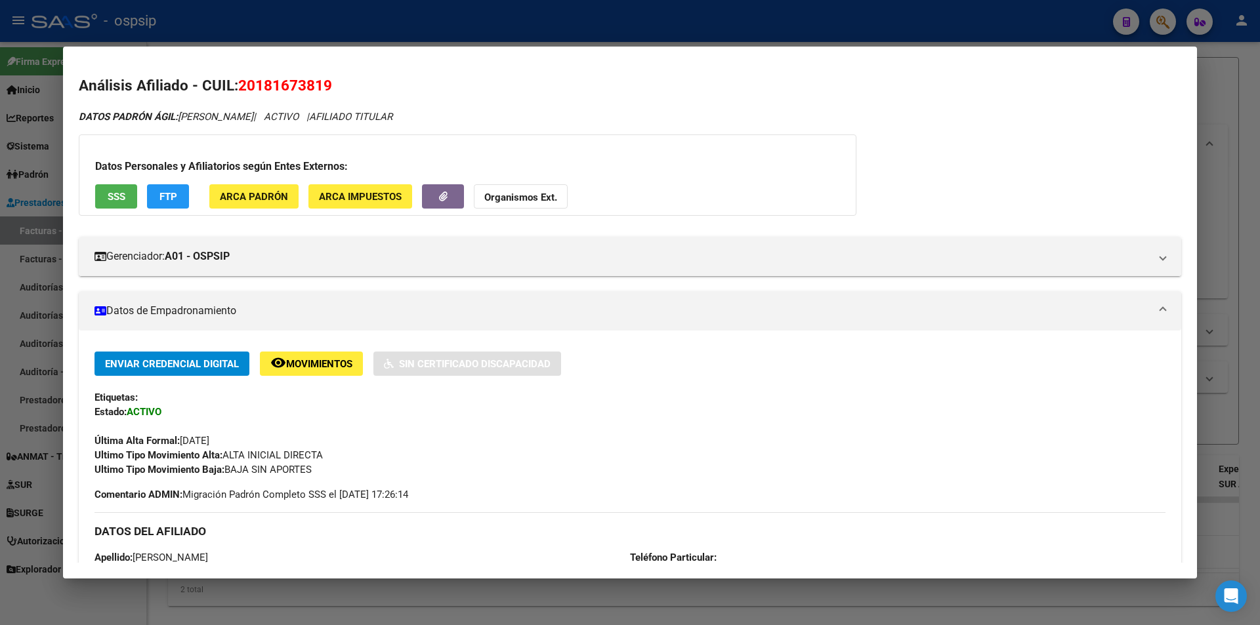
click at [108, 187] on button "SSS" at bounding box center [116, 196] width 42 height 24
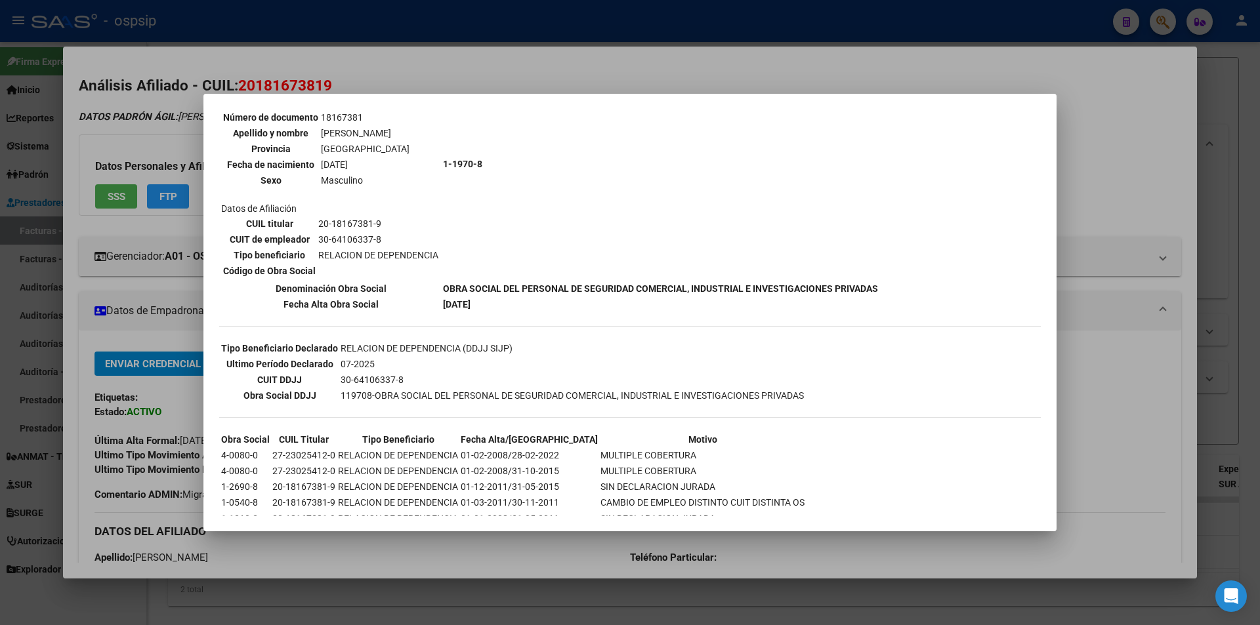
scroll to position [131, 0]
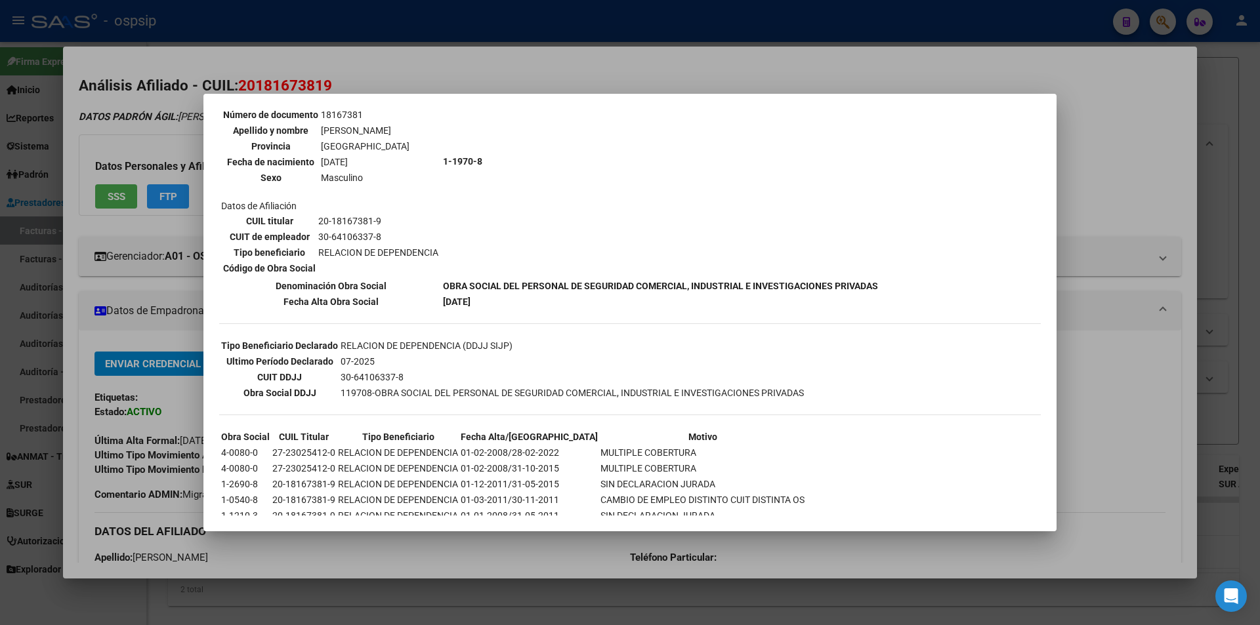
drag, startPoint x: 516, startPoint y: 304, endPoint x: 420, endPoint y: 295, distance: 96.9
click at [420, 295] on tr "Fecha Alta Obra Social [DATE]" at bounding box center [549, 302] width 658 height 14
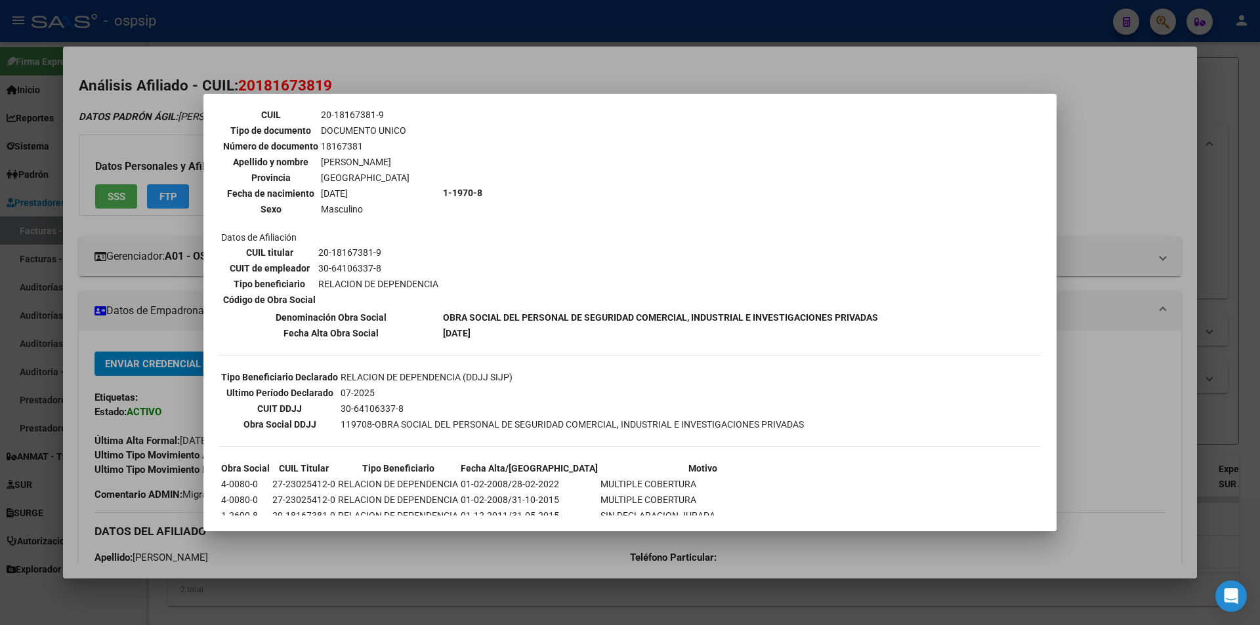
scroll to position [182, 0]
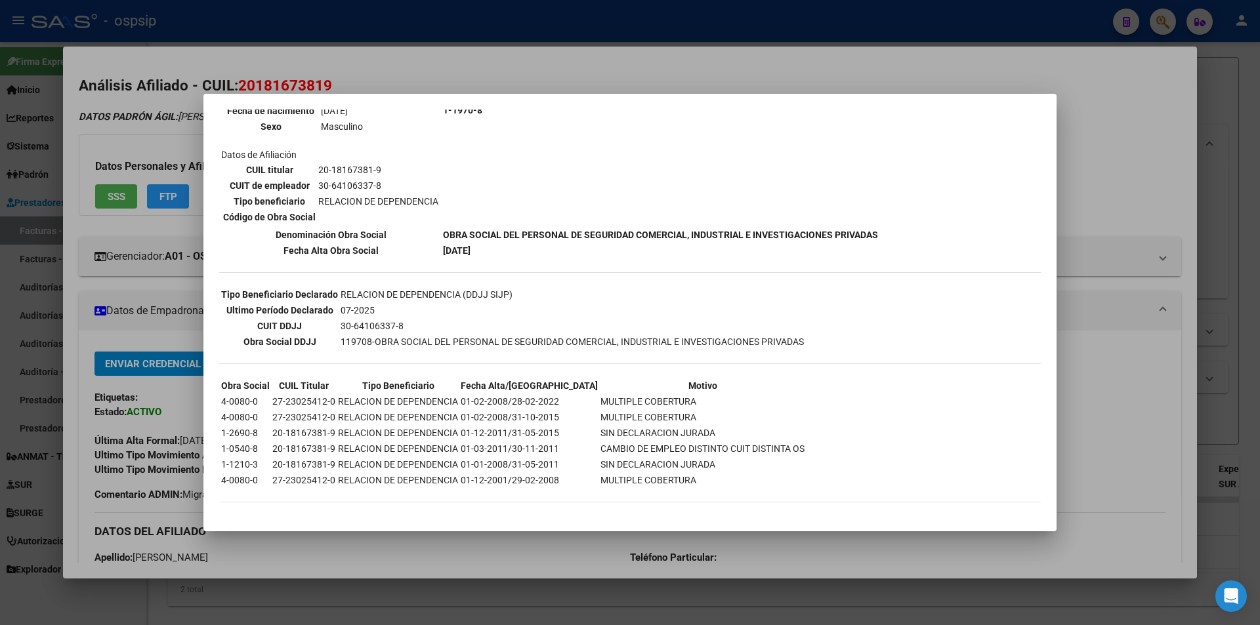
click at [513, 81] on div at bounding box center [630, 312] width 1260 height 625
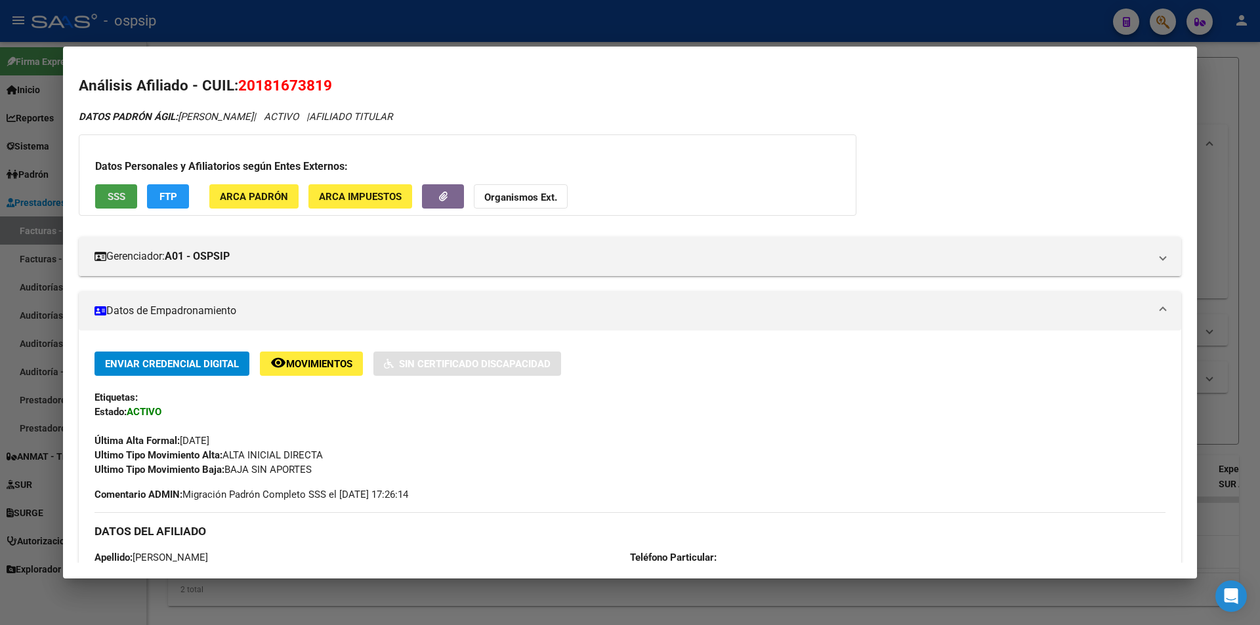
click at [133, 198] on button "SSS" at bounding box center [116, 196] width 42 height 24
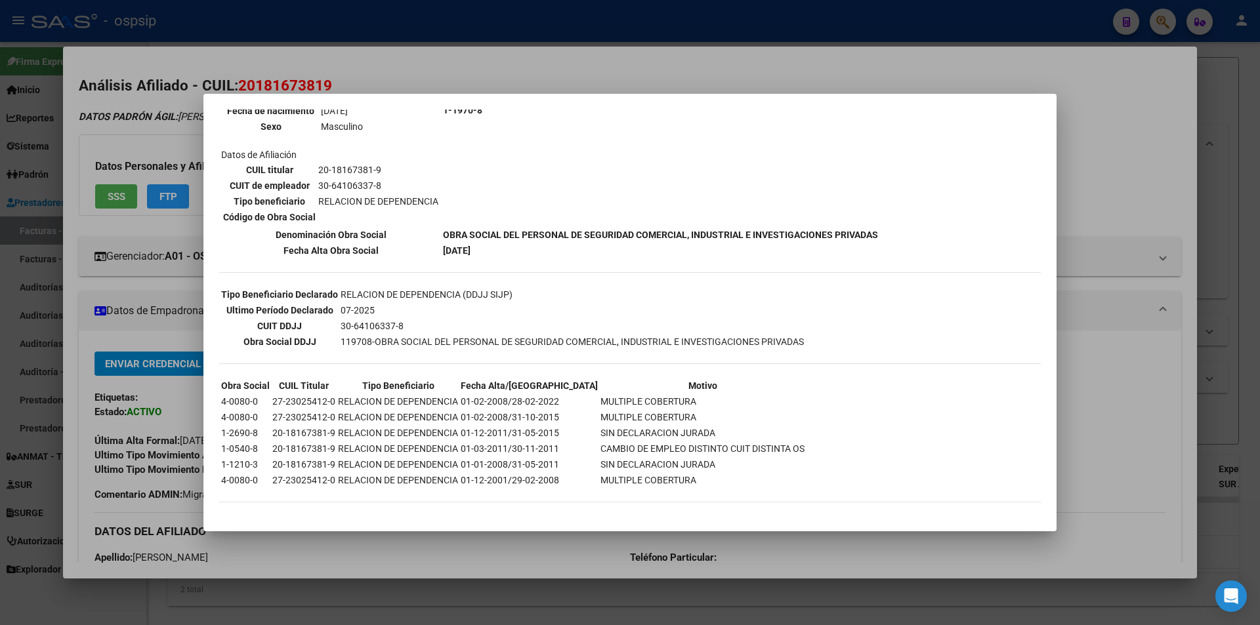
click at [511, 72] on div at bounding box center [630, 312] width 1260 height 625
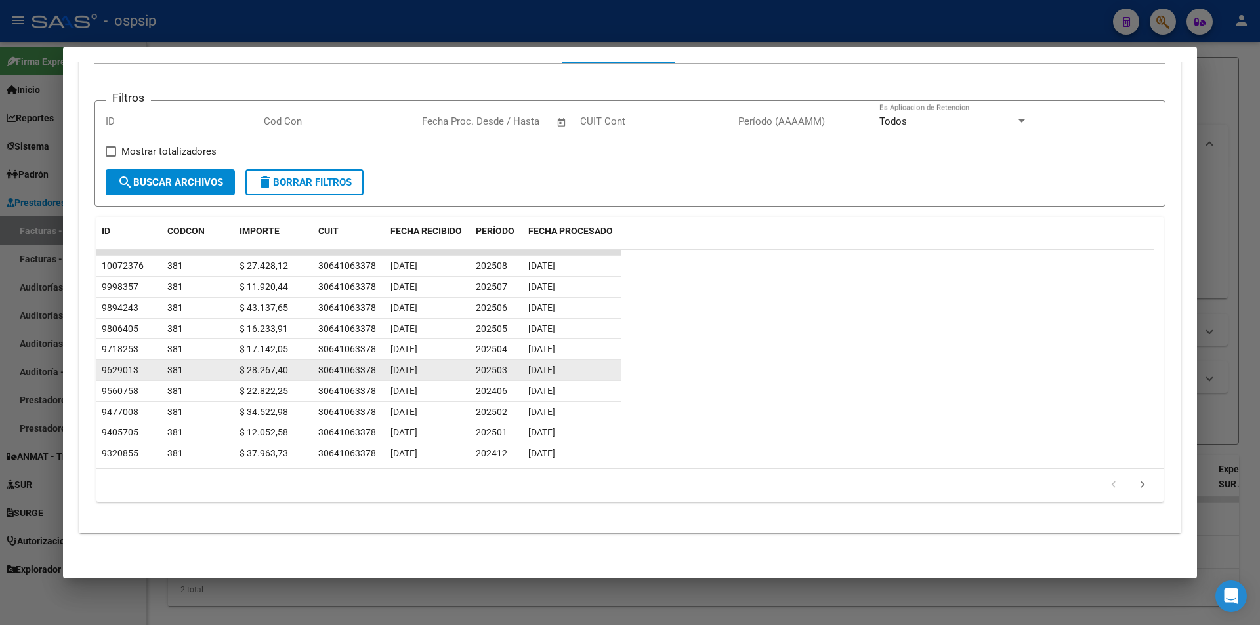
scroll to position [996, 0]
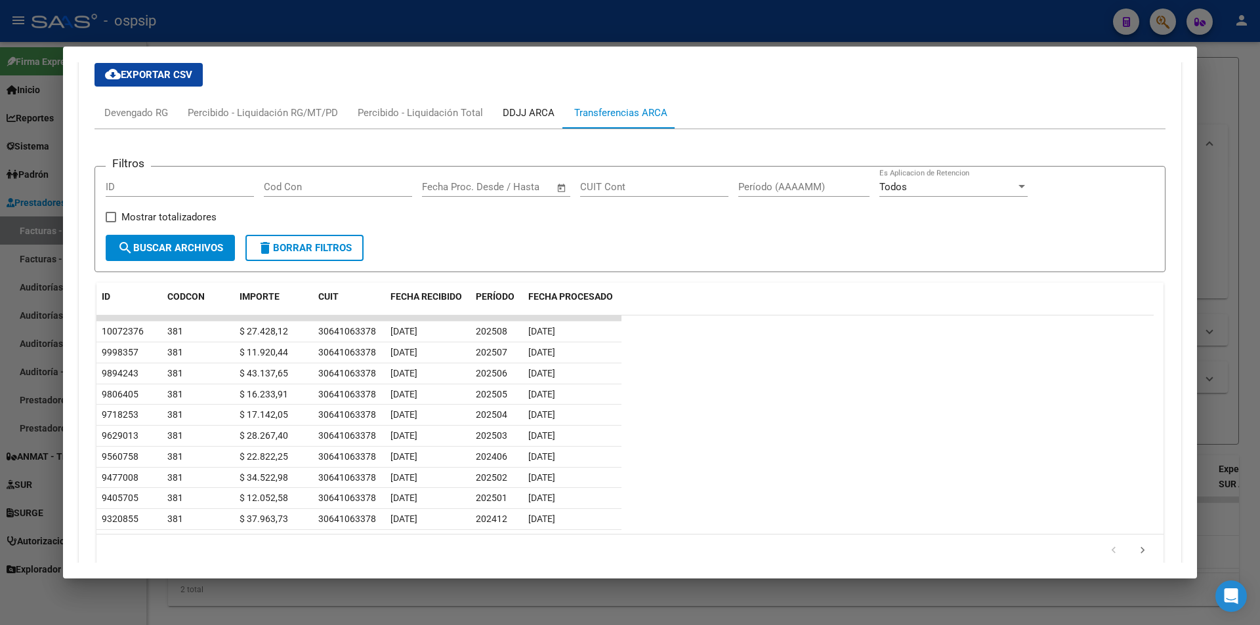
click at [530, 110] on div "DDJJ ARCA" at bounding box center [529, 113] width 52 height 14
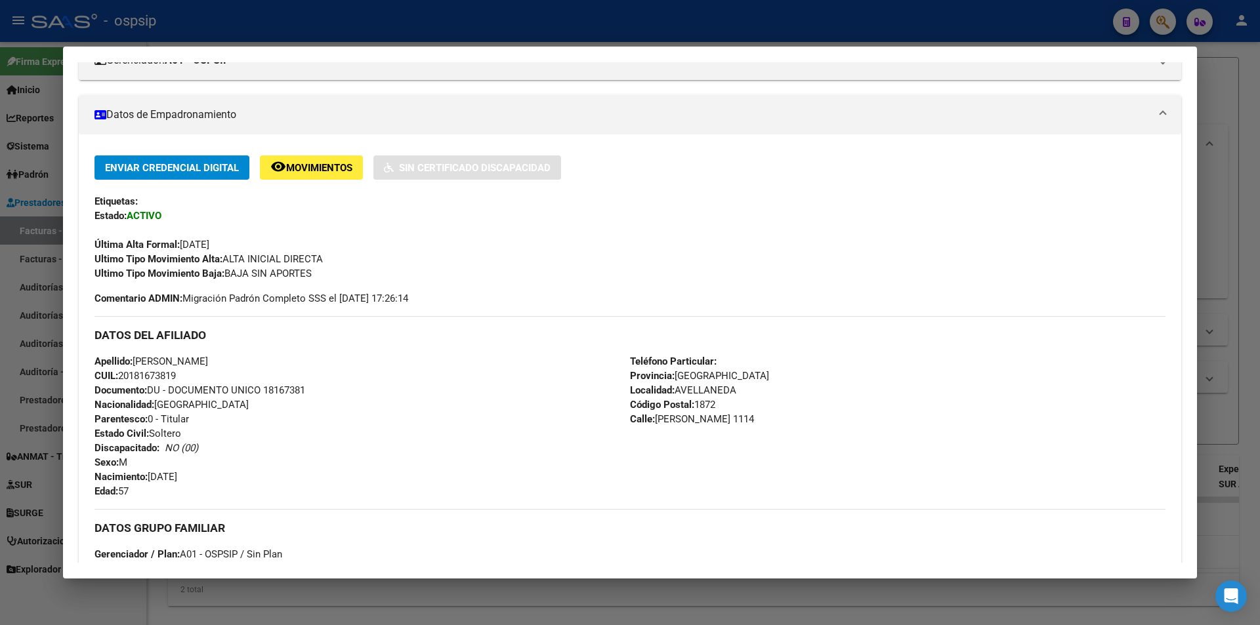
scroll to position [0, 0]
